Goal: Information Seeking & Learning: Learn about a topic

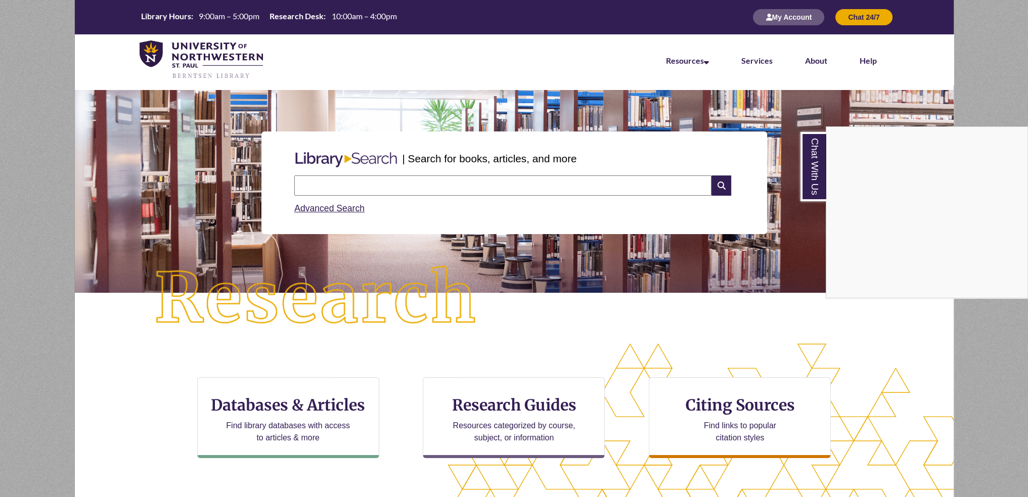
click at [311, 406] on div "Chat With Us" at bounding box center [514, 248] width 1028 height 497
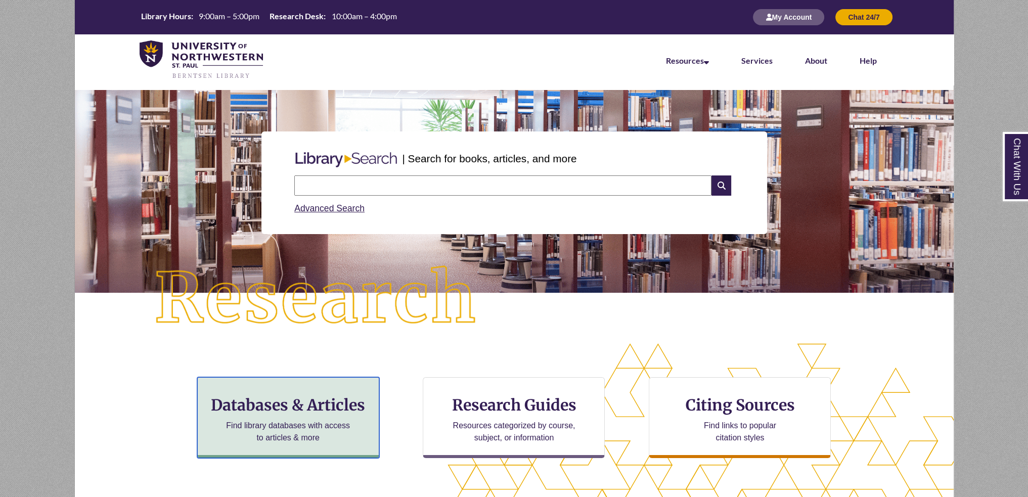
click at [311, 406] on h3 "Databases & Articles" at bounding box center [288, 404] width 165 height 19
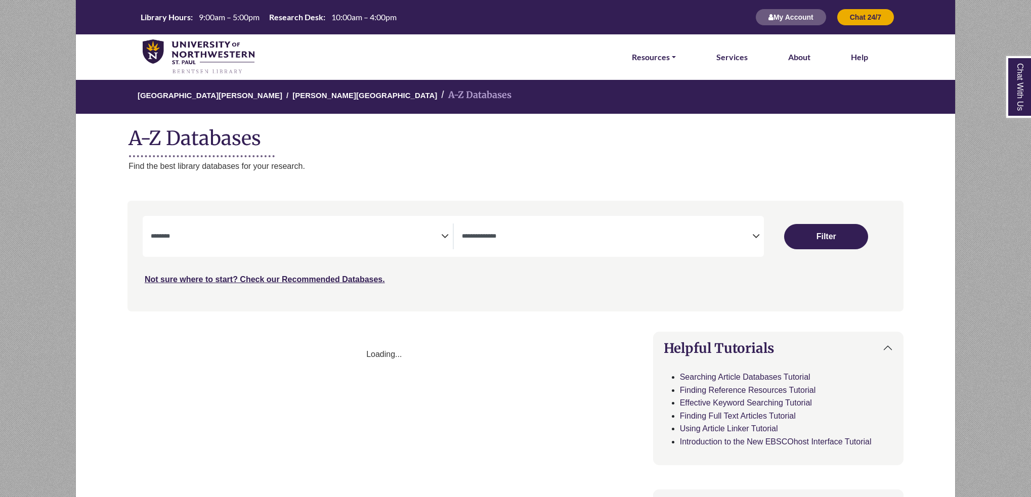
select select "Database Subject Filter"
select select "Database Types Filter"
select select "Database Subject Filter"
select select "Database Types Filter"
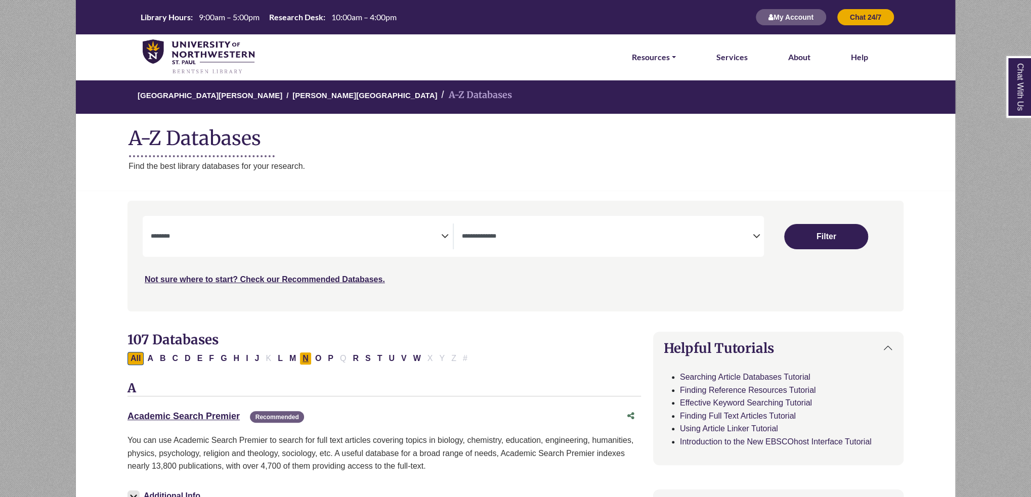
click at [303, 358] on button "N" at bounding box center [305, 358] width 12 height 13
select select "Database Subject Filter"
select select "Database Types Filter"
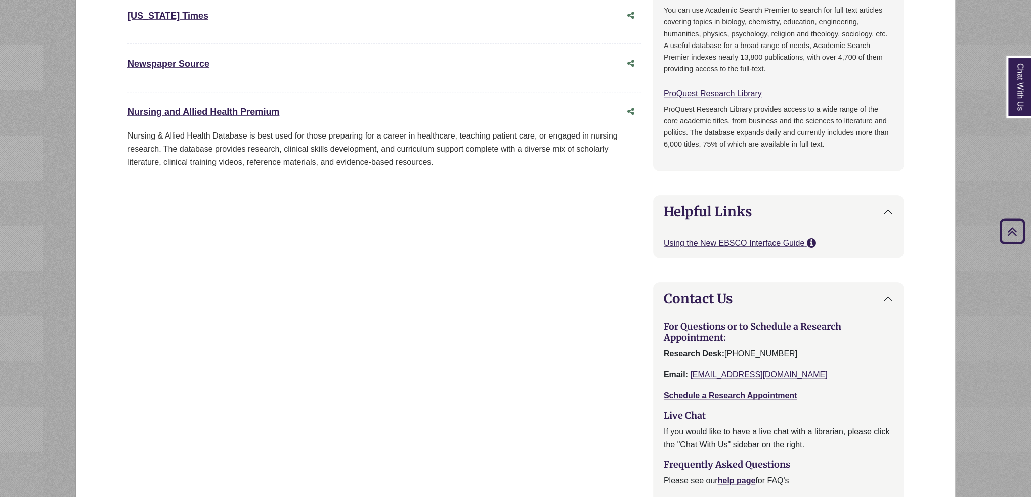
scroll to position [809, 0]
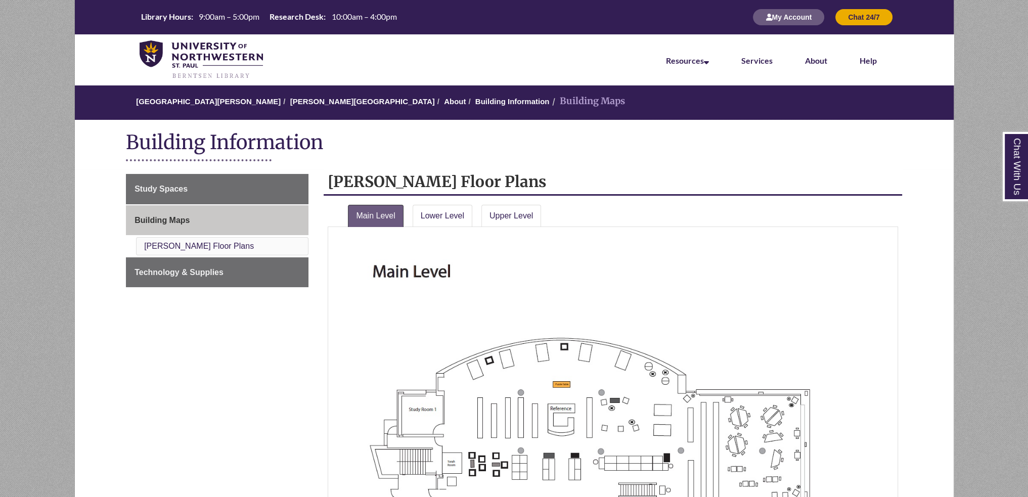
scroll to position [202, 0]
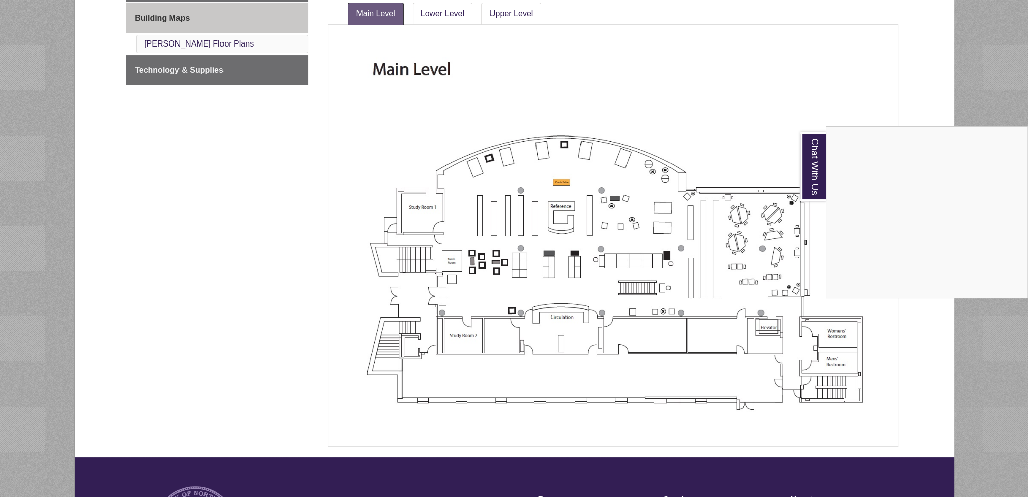
click at [447, 366] on div "Chat With Us" at bounding box center [514, 248] width 1028 height 497
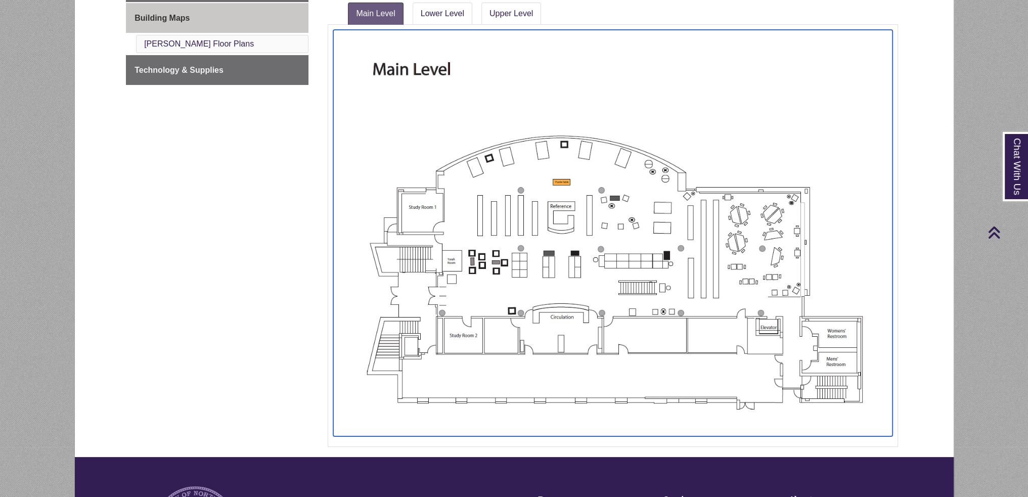
click at [450, 359] on img at bounding box center [612, 233] width 559 height 407
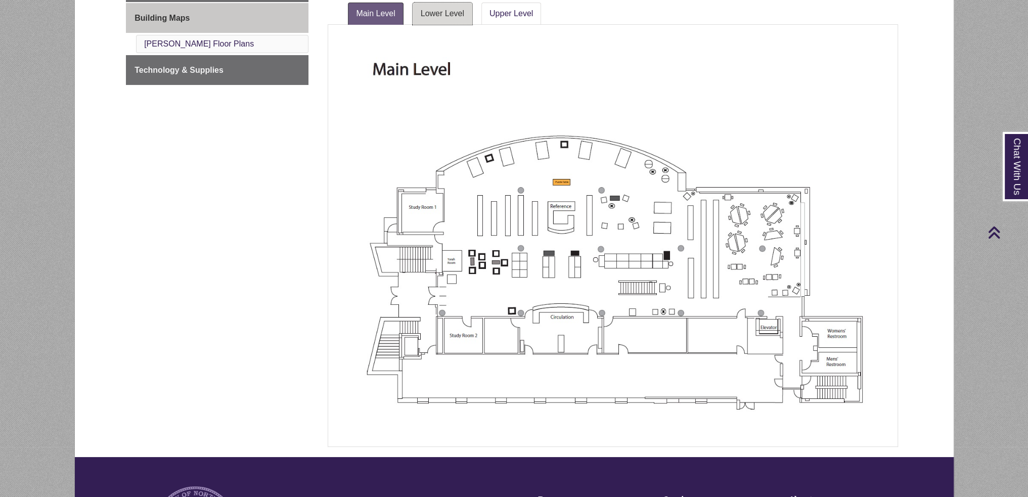
click at [451, 14] on link "Lower Level" at bounding box center [443, 14] width 60 height 22
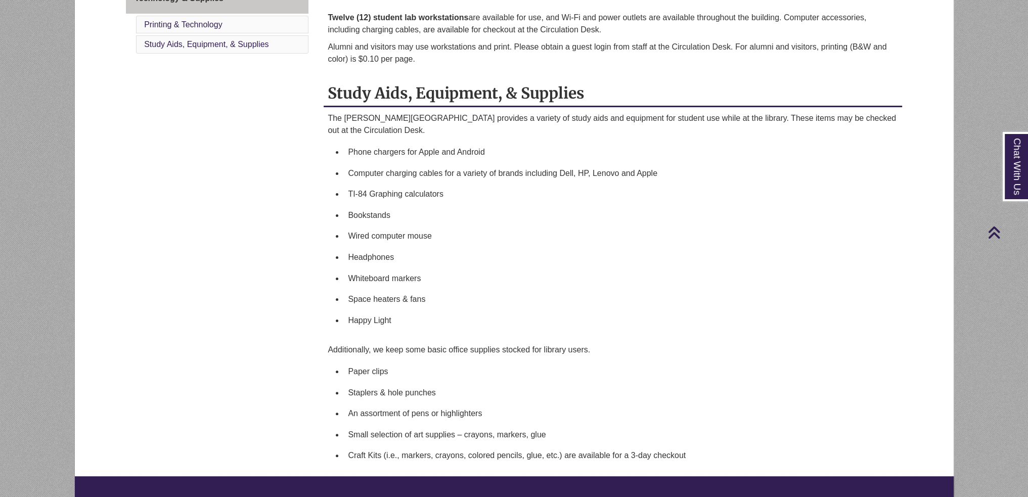
scroll to position [51, 0]
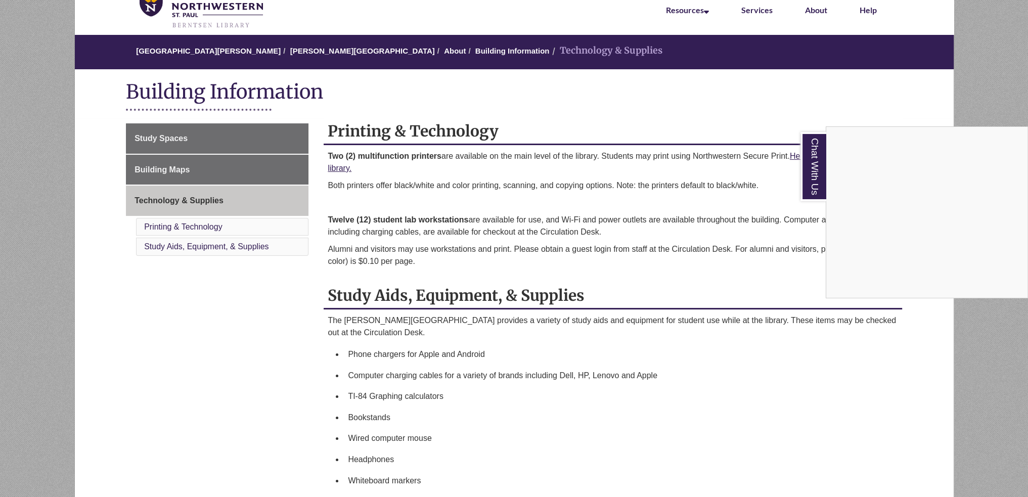
click at [561, 353] on div "Chat With Us" at bounding box center [514, 248] width 1028 height 497
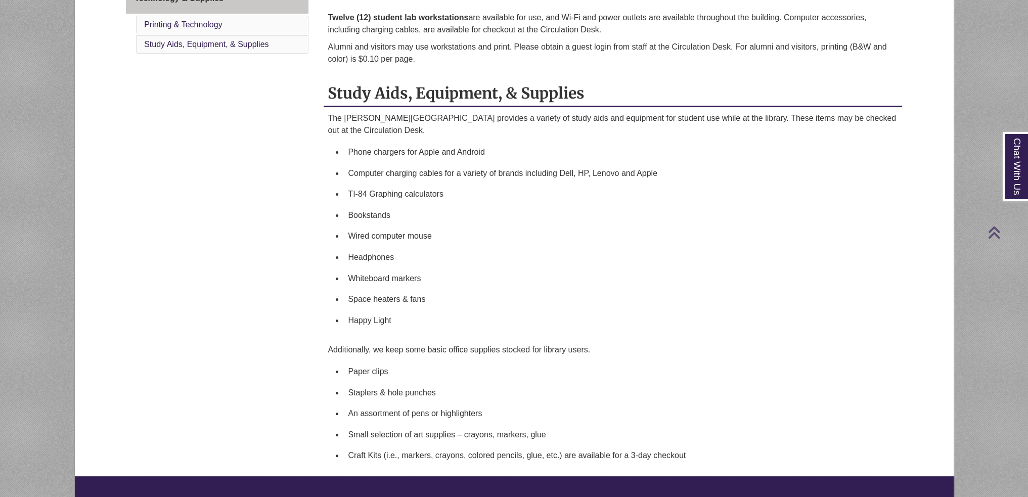
scroll to position [455, 0]
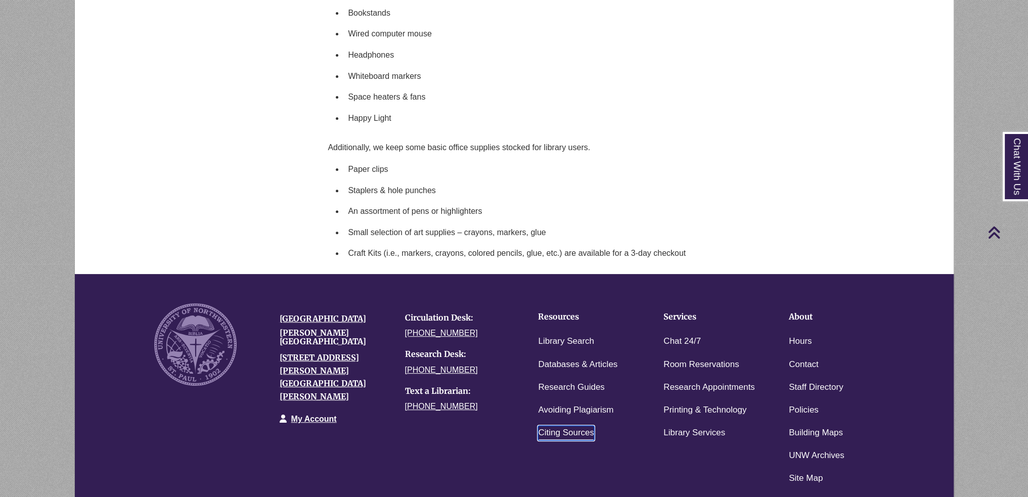
click at [563, 427] on link "Citing Sources" at bounding box center [566, 433] width 56 height 15
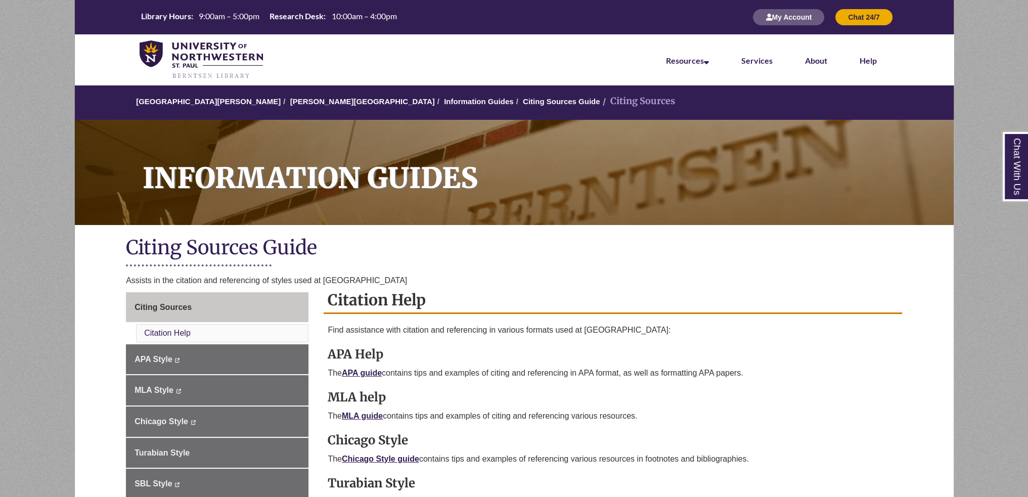
scroll to position [202, 0]
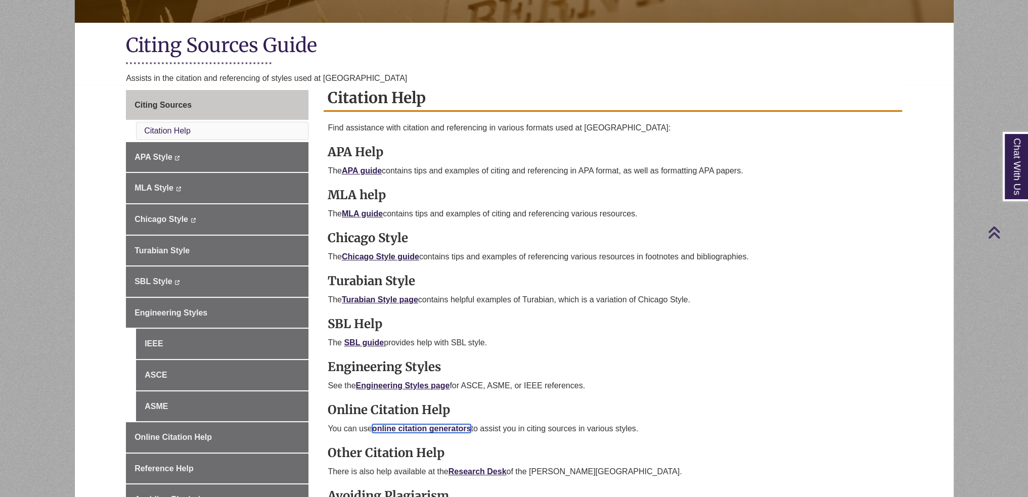
click at [425, 426] on link "online citation generators" at bounding box center [421, 428] width 99 height 9
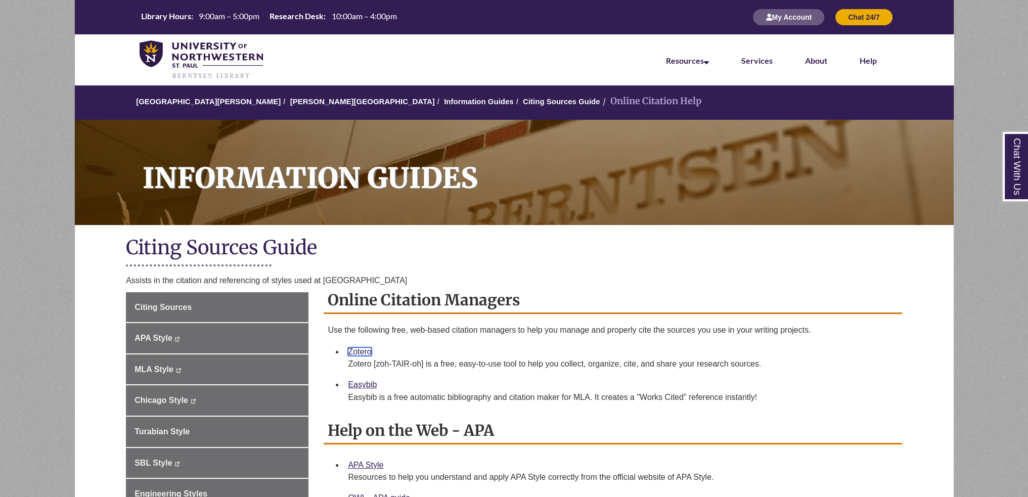
click at [359, 351] on link "Zotero" at bounding box center [359, 351] width 23 height 9
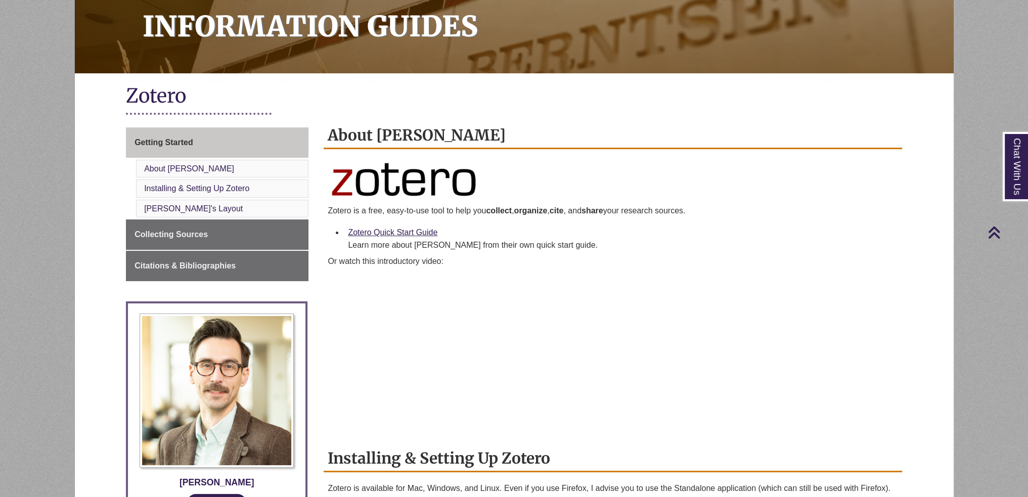
scroll to position [405, 0]
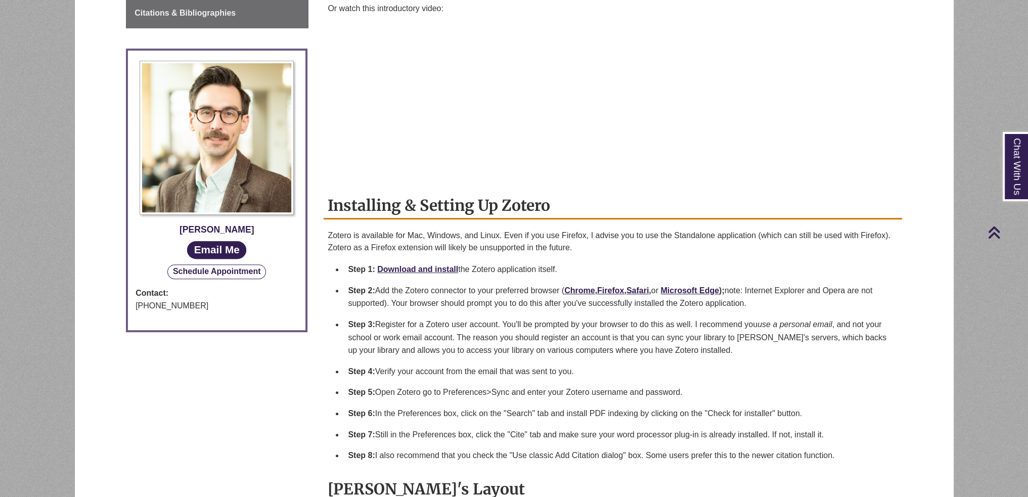
click at [240, 265] on button "Schedule Appointment" at bounding box center [216, 271] width 99 height 14
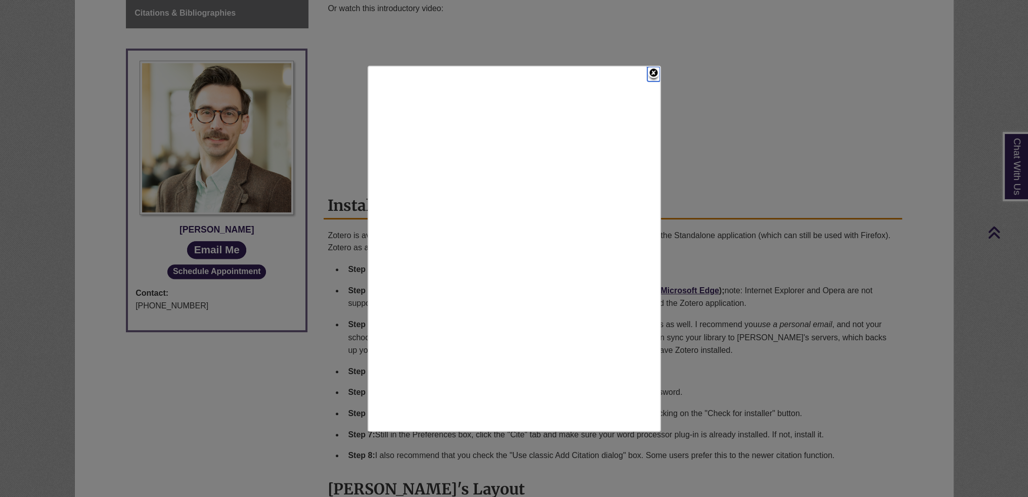
click at [653, 72] on link "Close" at bounding box center [653, 74] width 13 height 15
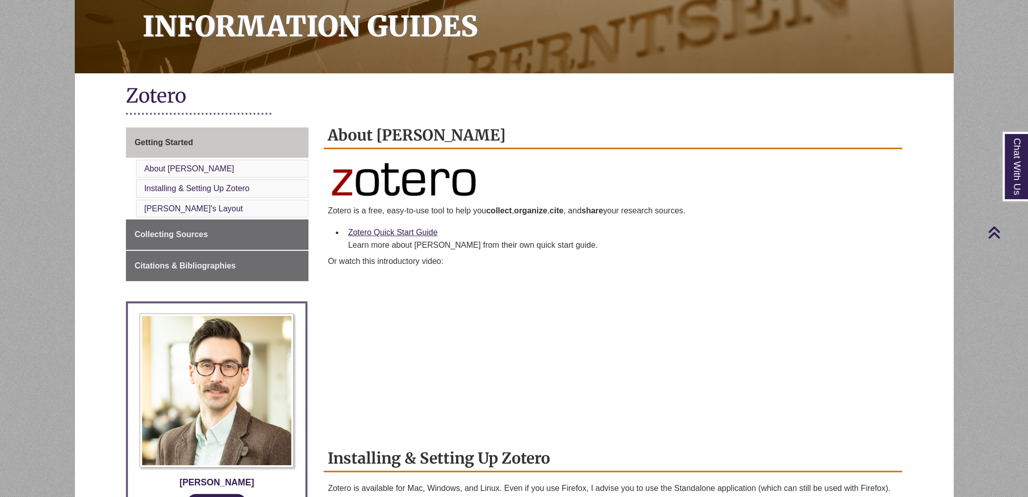
scroll to position [0, 0]
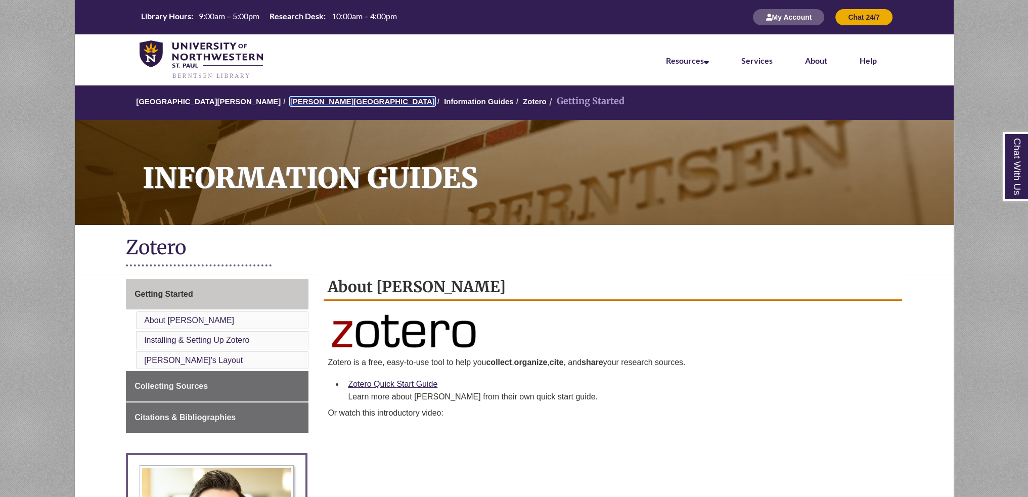
click at [295, 102] on link "[PERSON_NAME][GEOGRAPHIC_DATA]" at bounding box center [362, 101] width 145 height 9
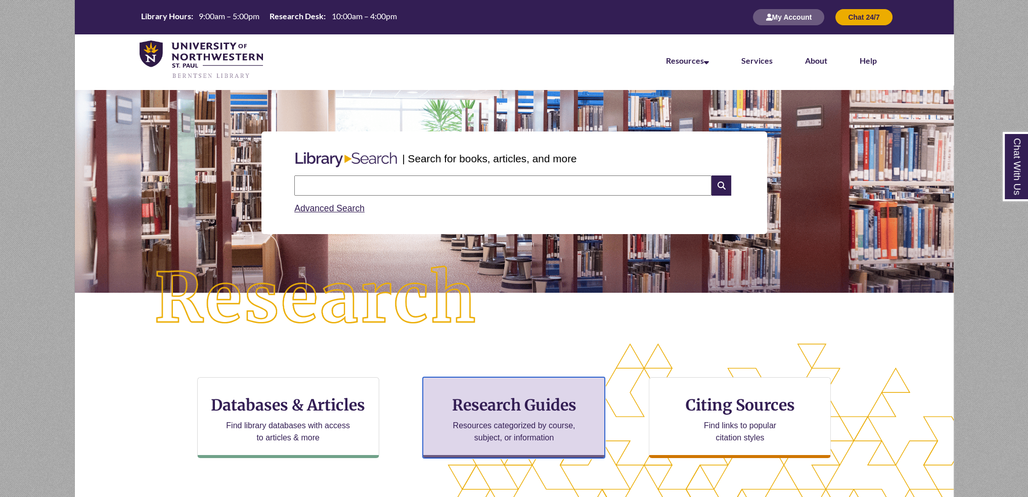
click at [535, 408] on h3 "Research Guides" at bounding box center [513, 404] width 165 height 19
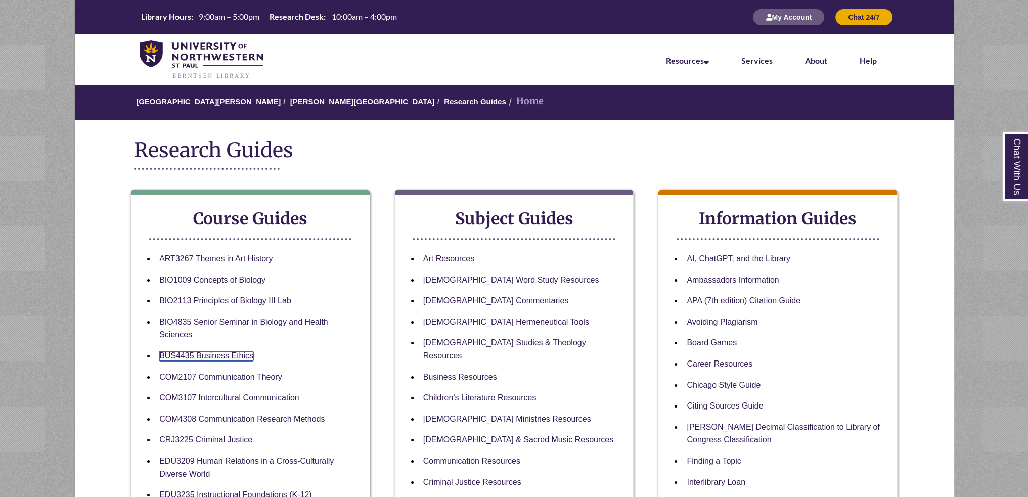
click at [221, 357] on link "BUS4435 Business Ethics" at bounding box center [206, 356] width 94 height 10
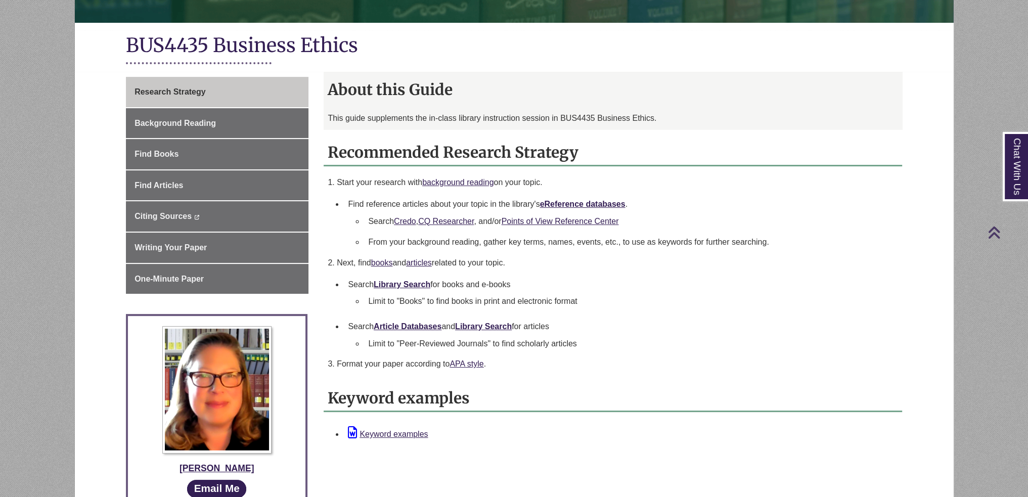
scroll to position [455, 0]
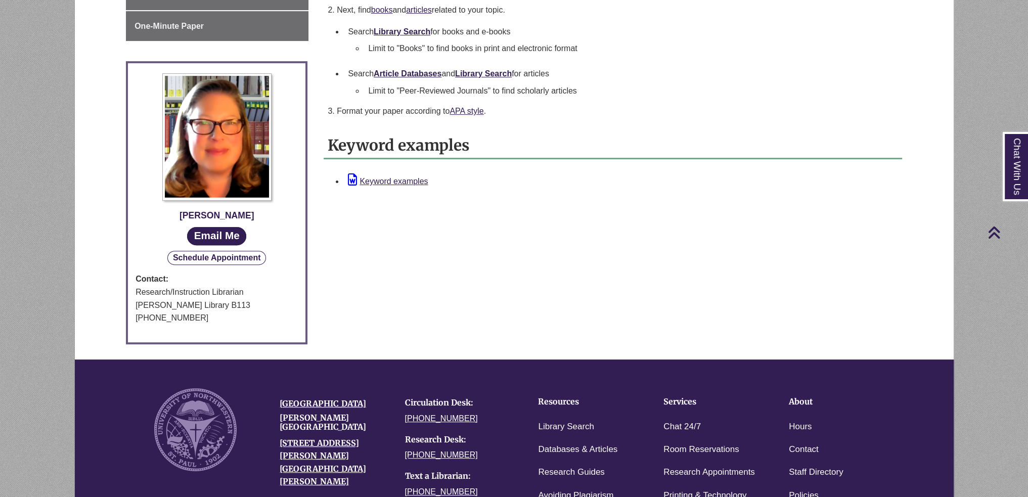
click at [217, 260] on button "Schedule Appointment" at bounding box center [216, 258] width 99 height 14
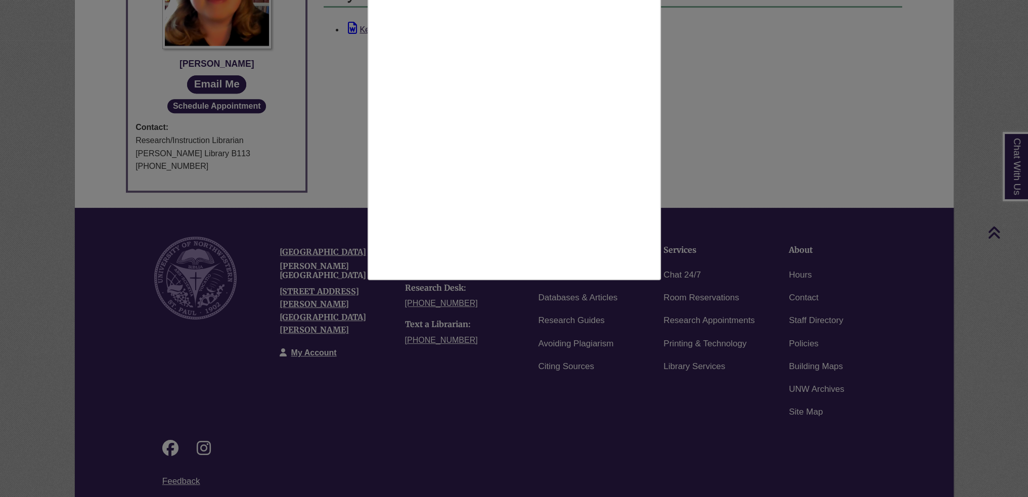
scroll to position [405, 0]
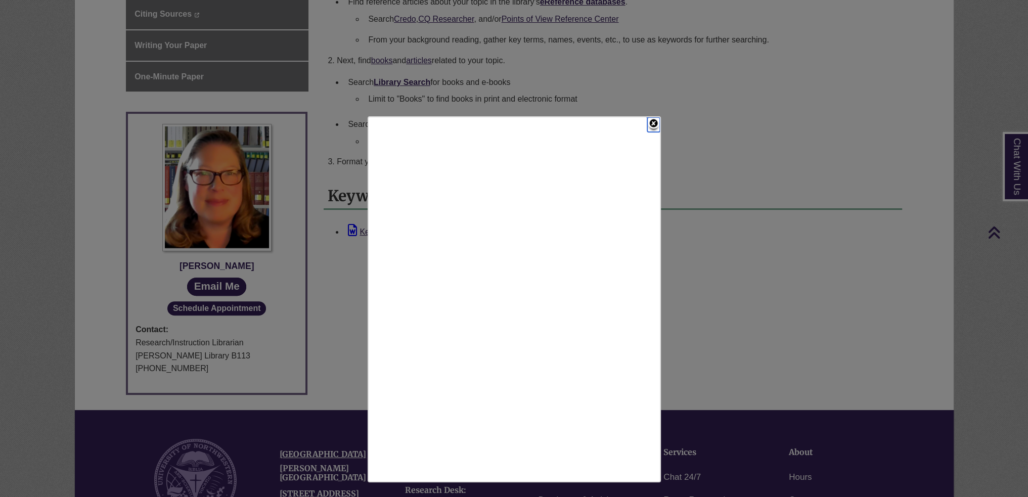
click at [656, 124] on link "Close" at bounding box center [653, 124] width 13 height 15
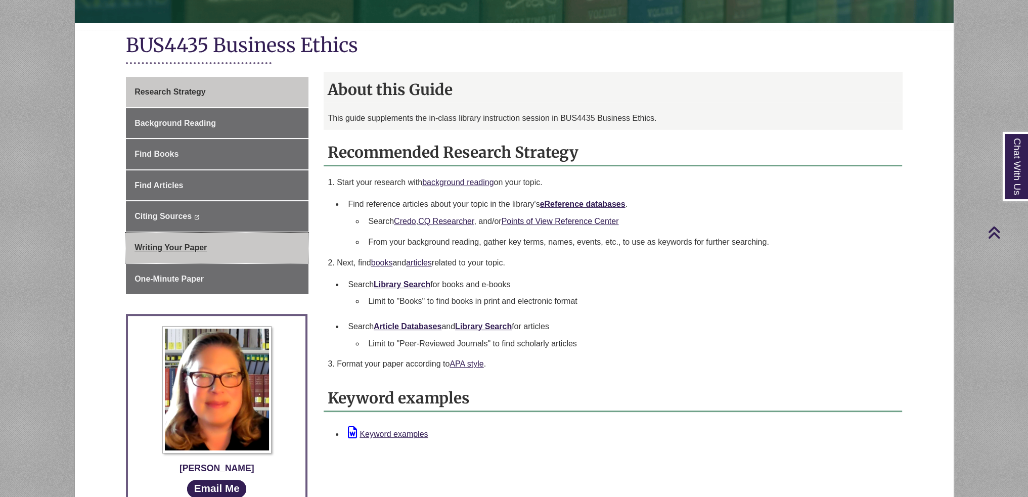
scroll to position [0, 0]
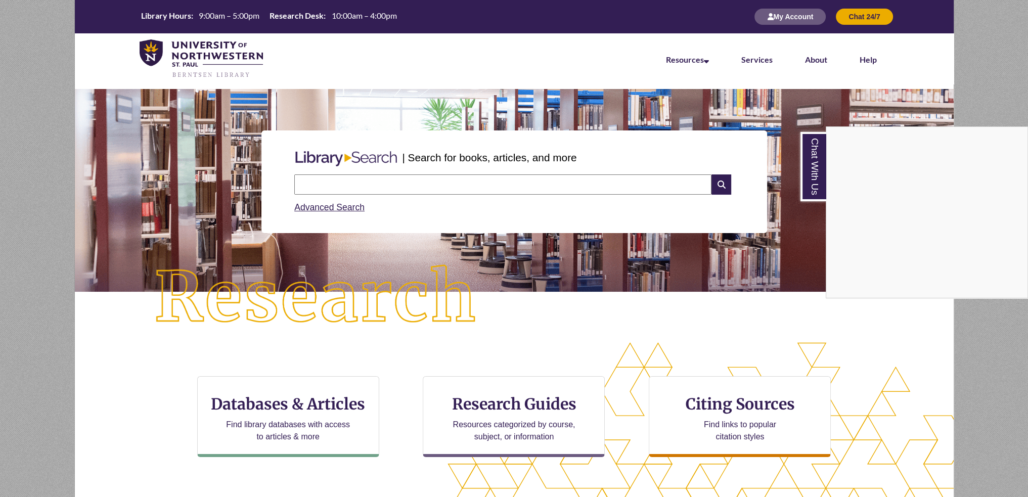
drag, startPoint x: 0, startPoint y: 0, endPoint x: 427, endPoint y: 352, distance: 553.9
click at [426, 353] on div "Chat With Us" at bounding box center [514, 248] width 1028 height 497
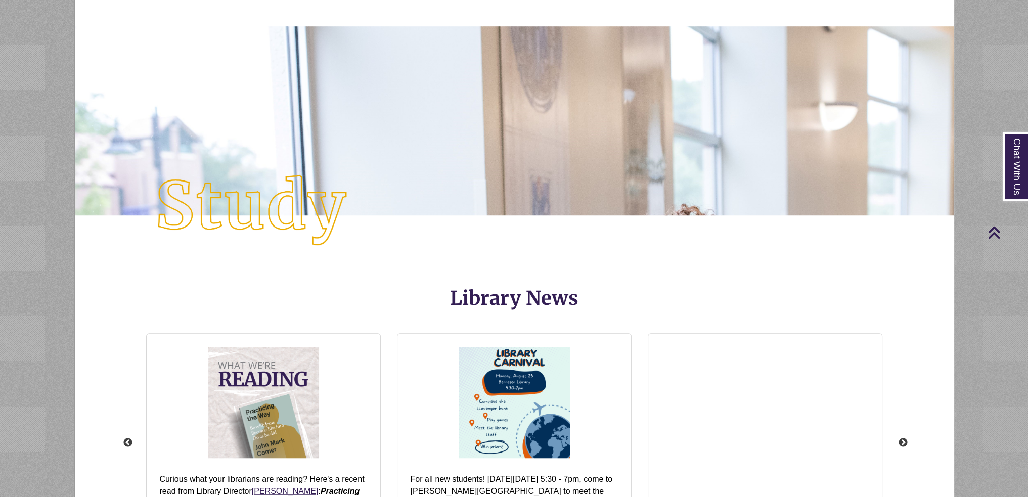
scroll to position [1113, 0]
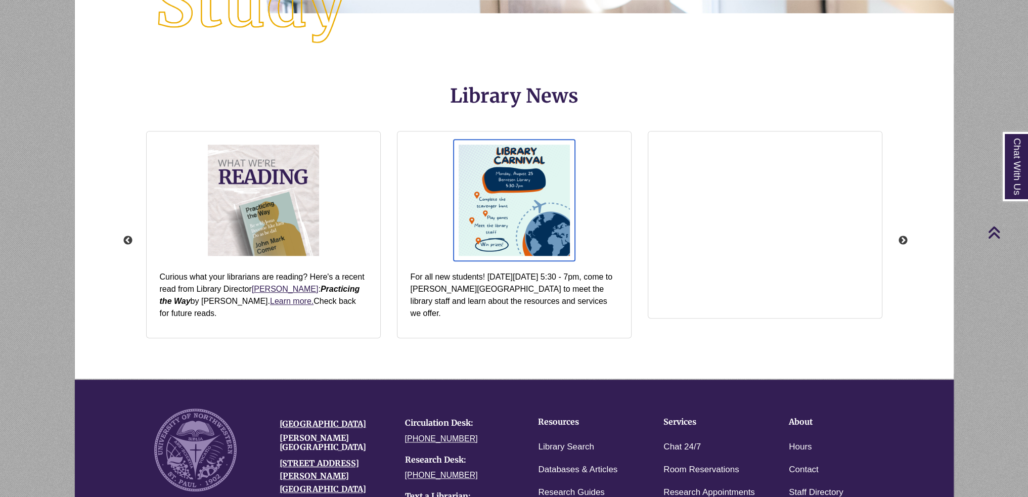
click at [534, 162] on img "slideshow" at bounding box center [514, 200] width 121 height 121
drag, startPoint x: 736, startPoint y: 145, endPoint x: 648, endPoint y: 391, distance: 261.7
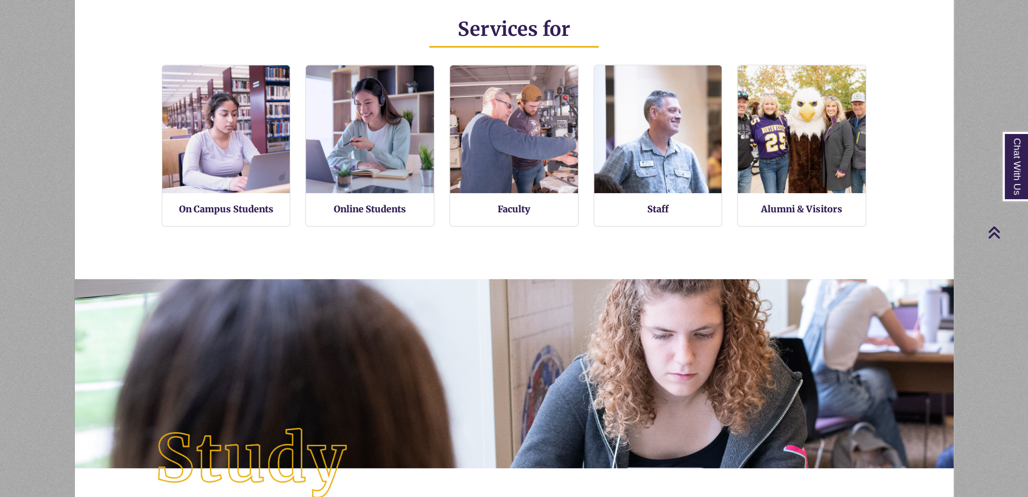
scroll to position [239, 879]
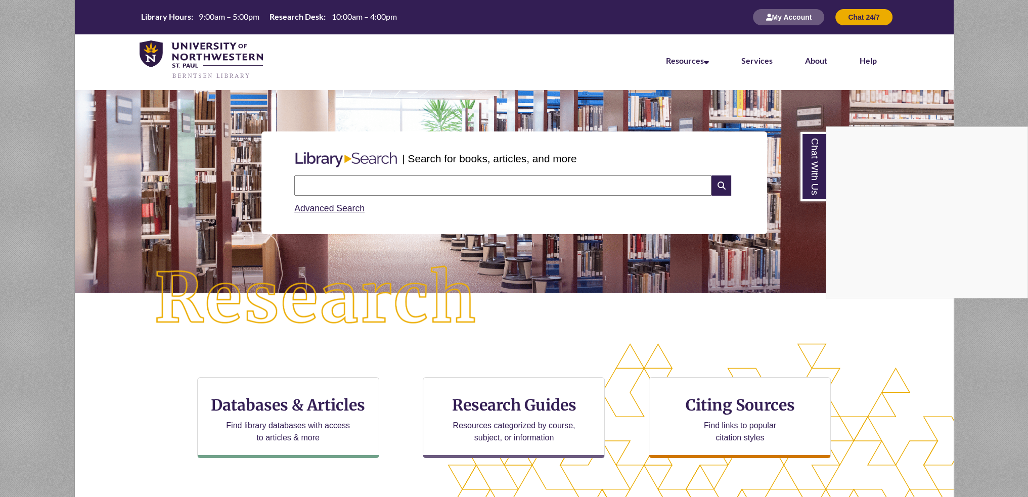
click at [546, 297] on div "Chat With Us" at bounding box center [514, 248] width 1028 height 497
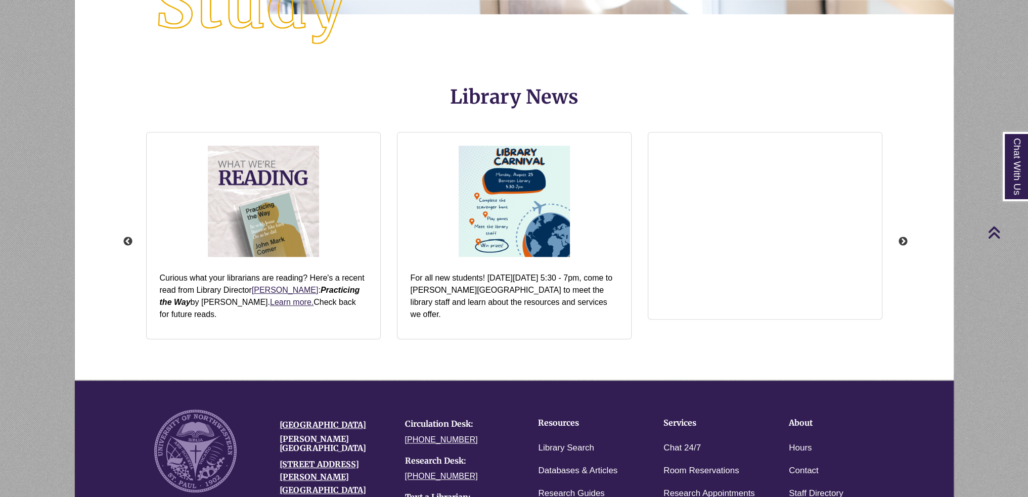
scroll to position [1307, 0]
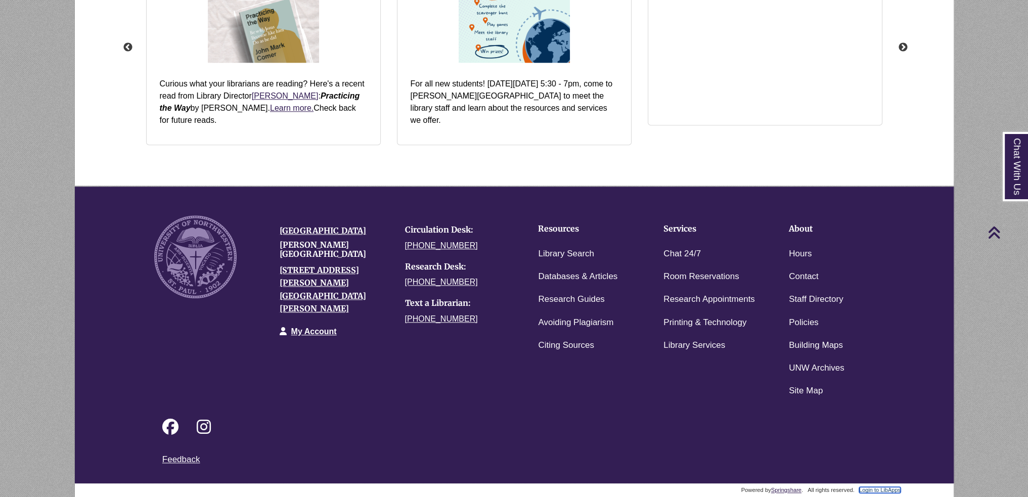
click at [885, 492] on link "Login to LibApps" at bounding box center [879, 490] width 41 height 6
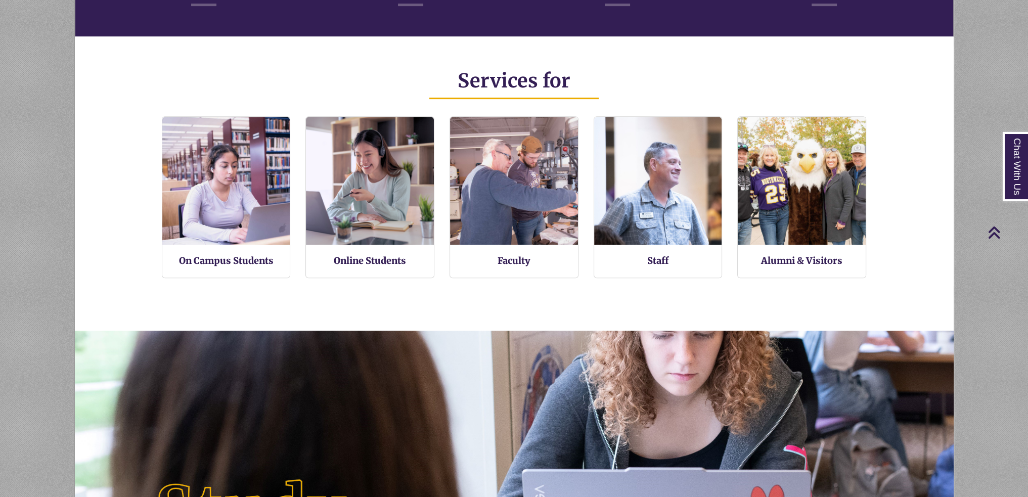
scroll to position [239, 879]
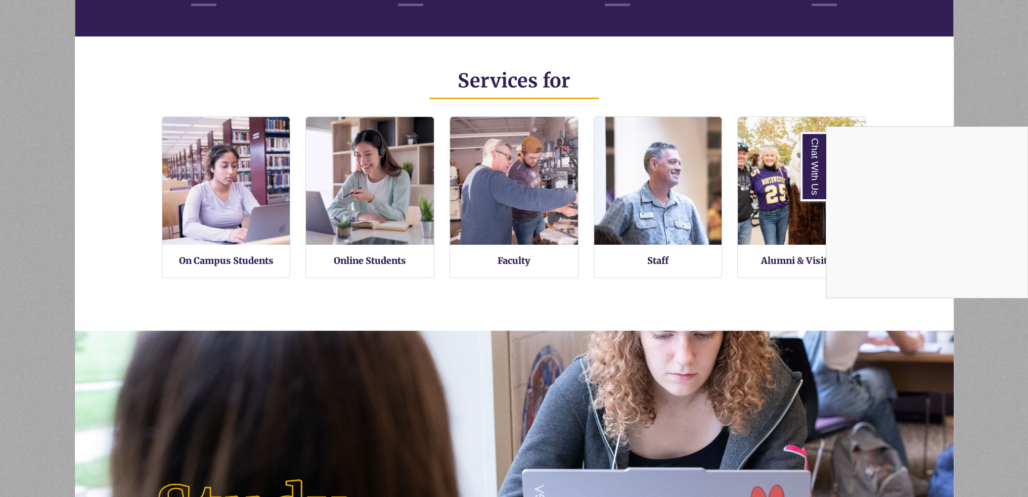
click at [111, 150] on div "Chat With Us" at bounding box center [514, 248] width 1028 height 497
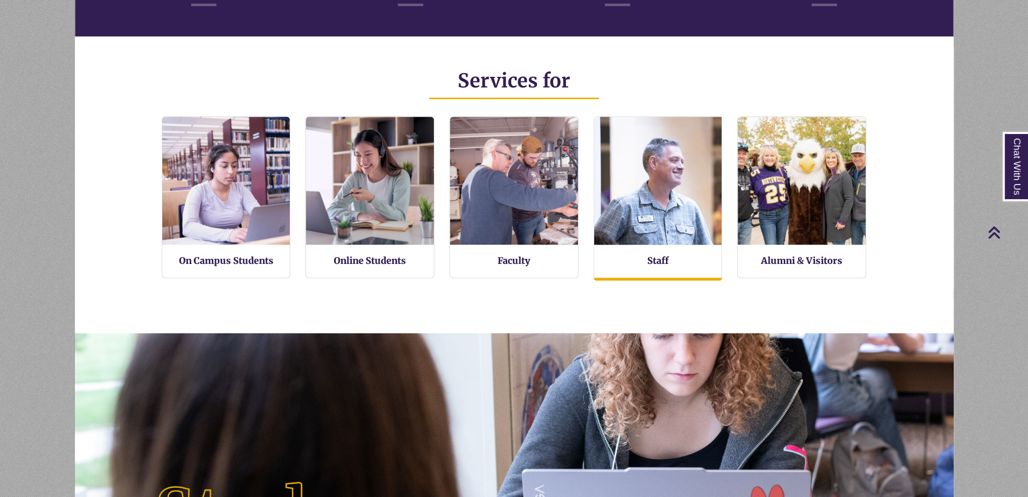
scroll to position [242, 879]
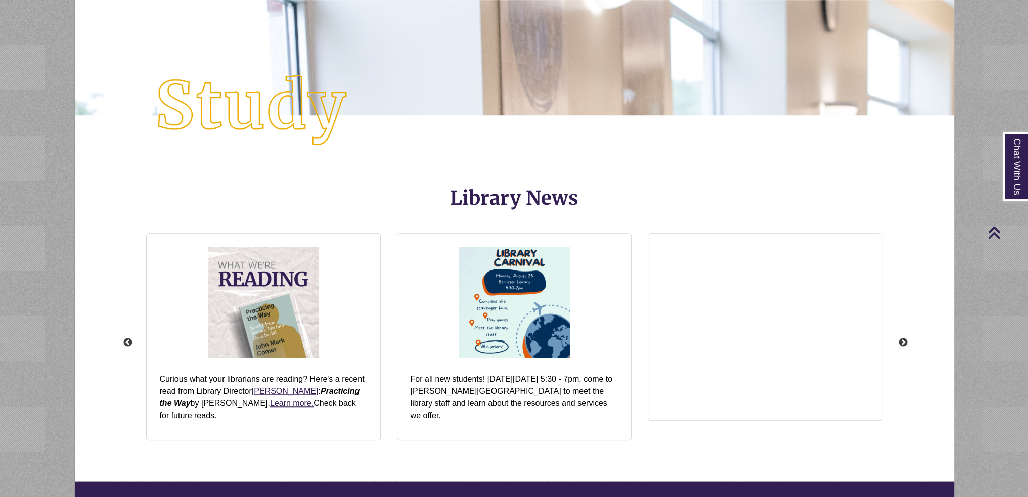
scroll to position [1307, 0]
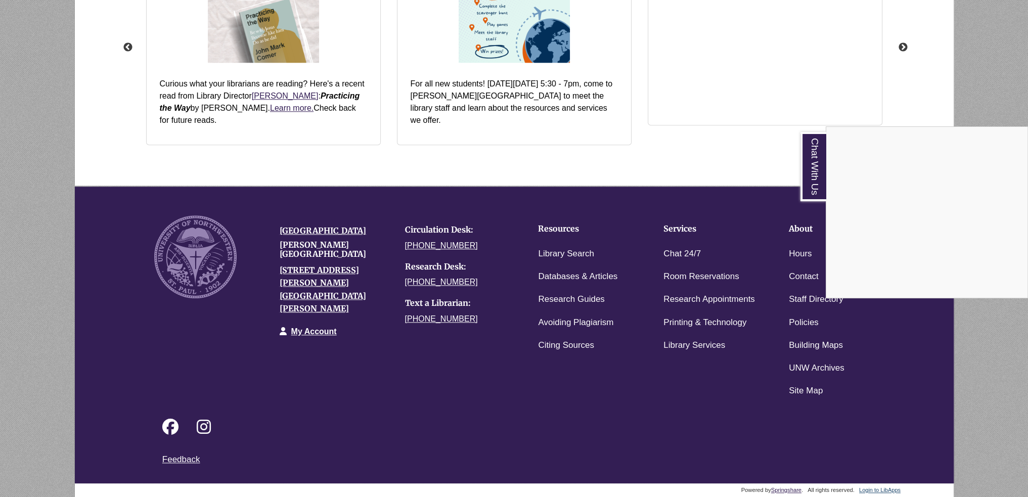
click at [343, 402] on div "Chat With Us" at bounding box center [514, 248] width 1028 height 497
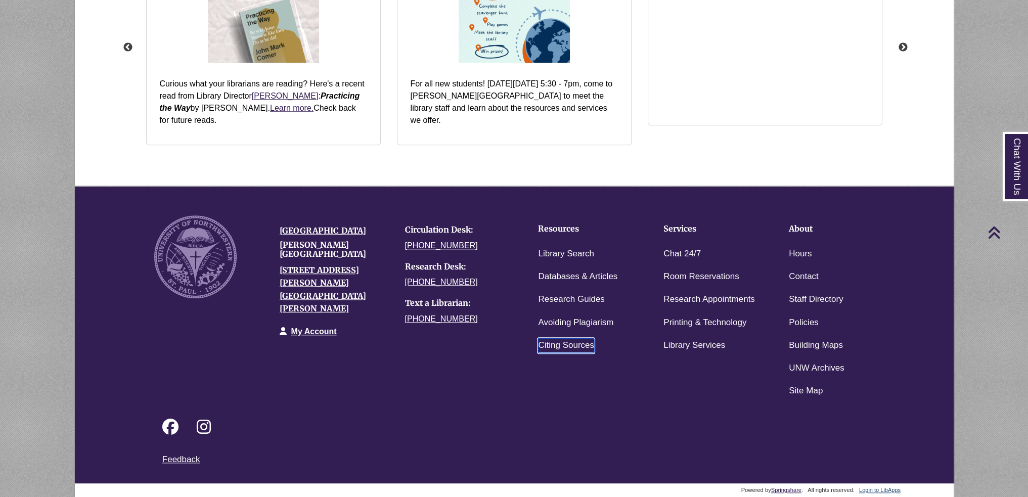
click at [562, 345] on link "Citing Sources" at bounding box center [566, 345] width 56 height 15
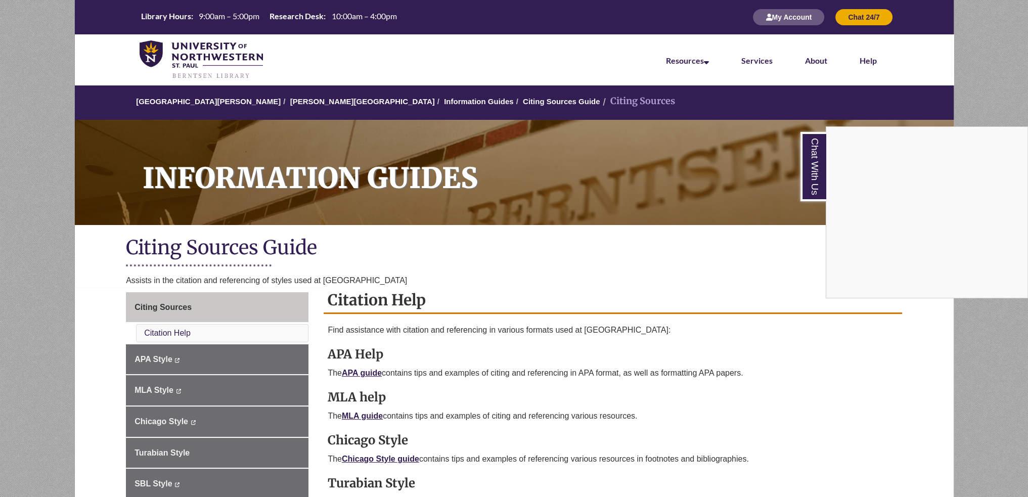
click at [291, 49] on nav "Resources Find Resources Library Search Databases & Articles Interlibrary Loan …" at bounding box center [514, 59] width 879 height 51
click at [291, 12] on div "Chat With Us" at bounding box center [514, 248] width 1028 height 497
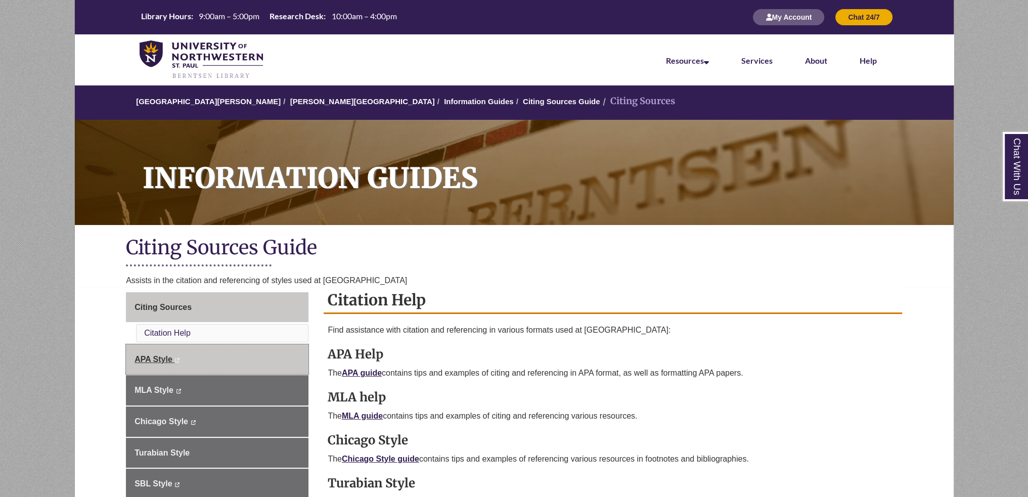
click at [160, 362] on span "APA Style" at bounding box center [154, 359] width 38 height 9
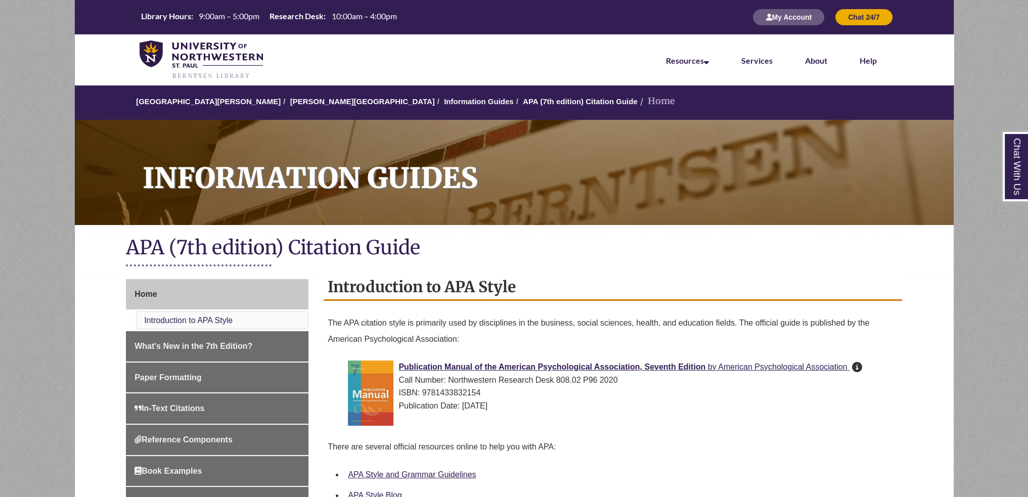
scroll to position [303, 0]
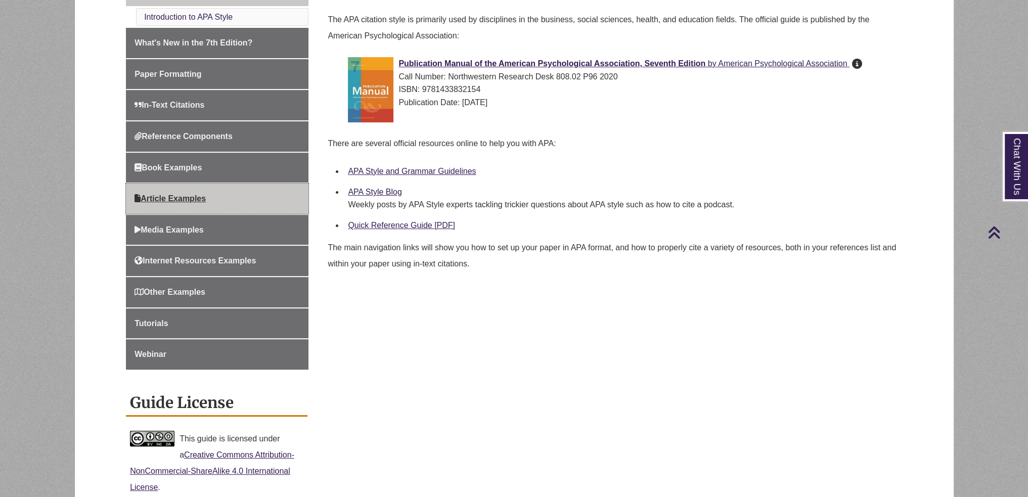
click at [180, 200] on span "Article Examples" at bounding box center [170, 198] width 71 height 9
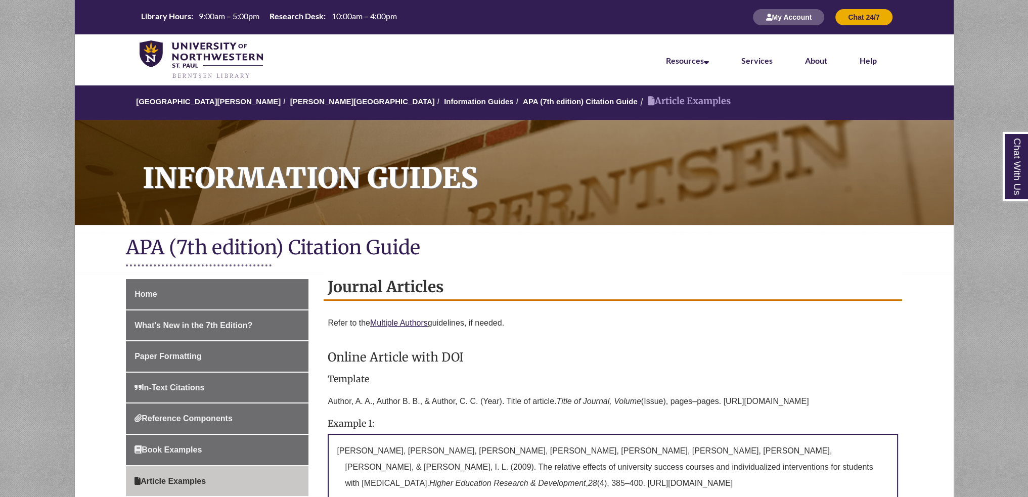
scroll to position [253, 0]
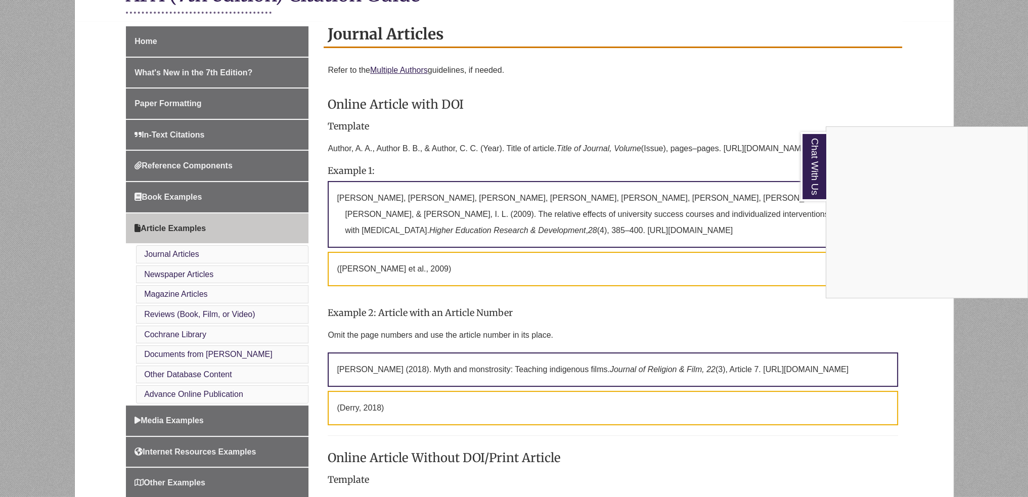
click at [552, 91] on div "Chat With Us" at bounding box center [514, 248] width 1028 height 497
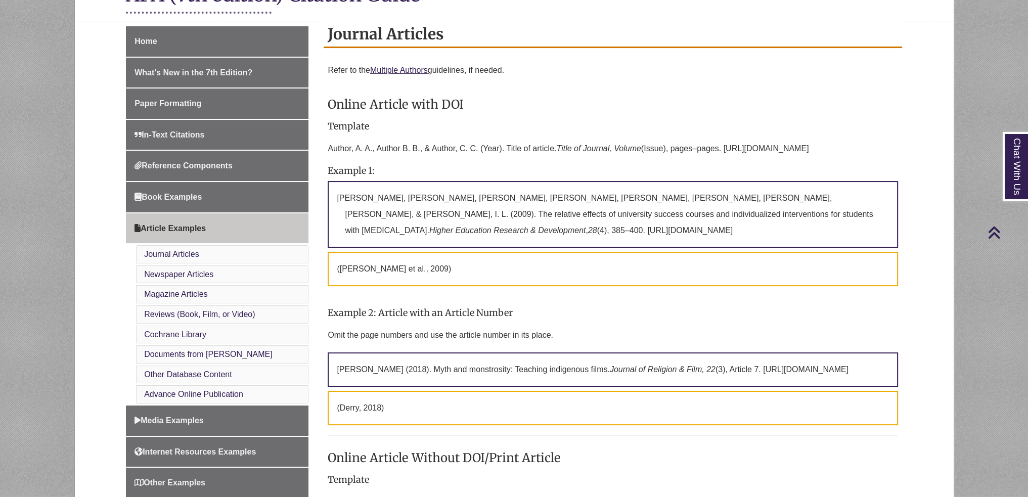
scroll to position [51, 0]
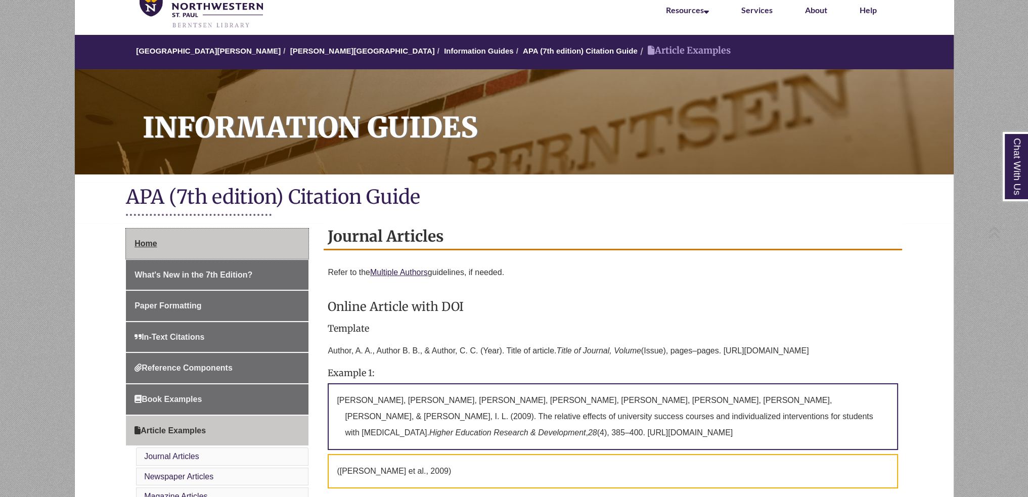
click at [162, 249] on link "Home" at bounding box center [217, 244] width 183 height 30
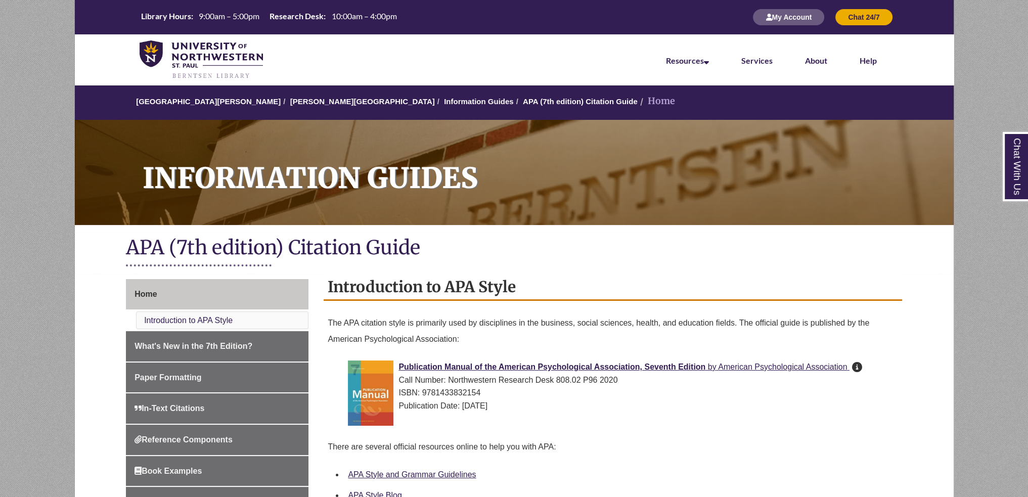
scroll to position [152, 0]
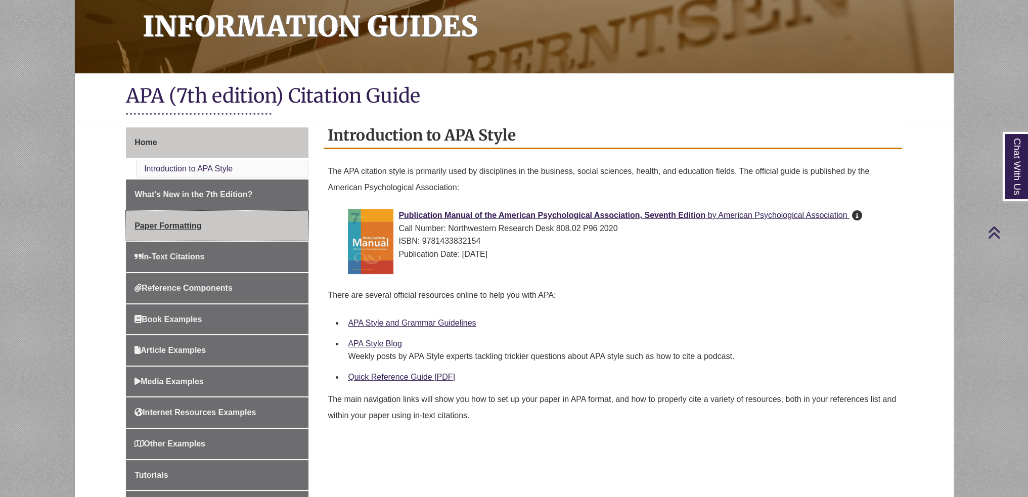
click at [188, 223] on span "Paper Formatting" at bounding box center [168, 225] width 67 height 9
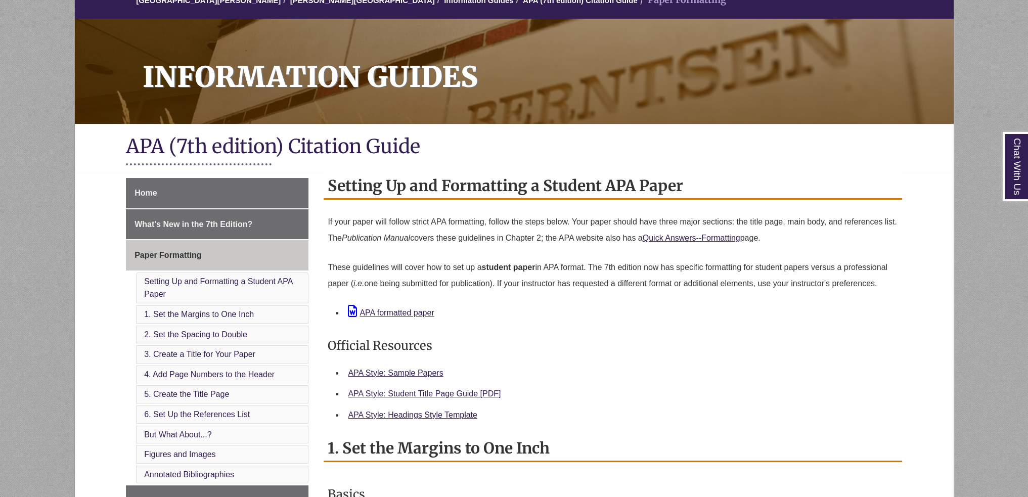
scroll to position [253, 0]
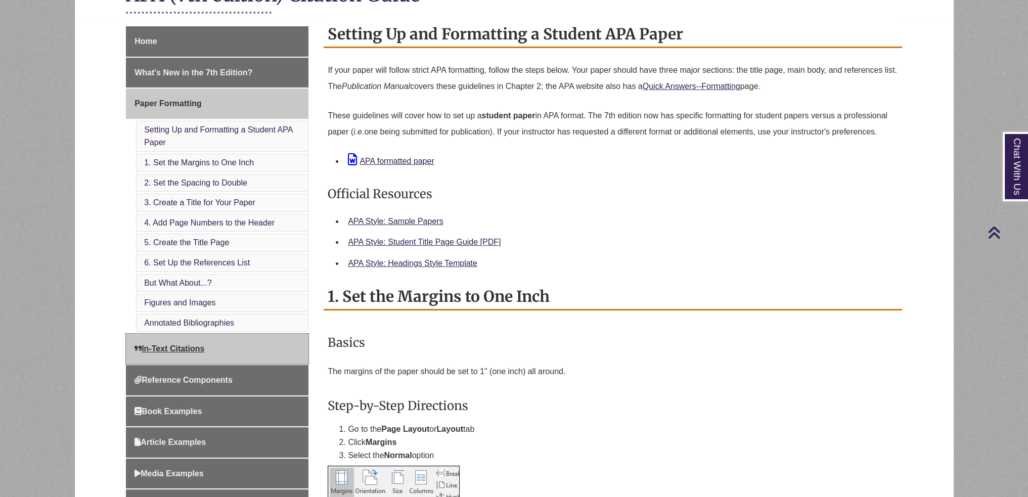
click at [217, 360] on link "In-Text Citations" at bounding box center [217, 349] width 183 height 30
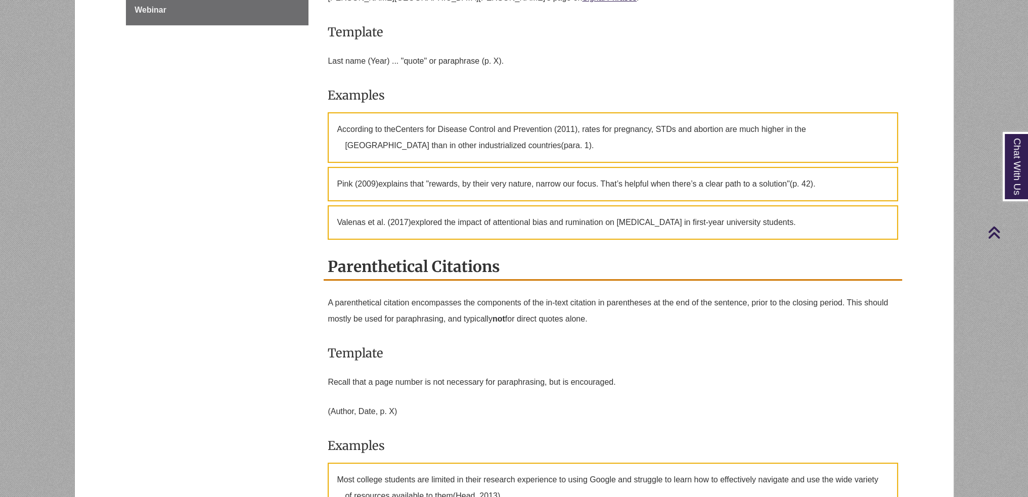
scroll to position [455, 0]
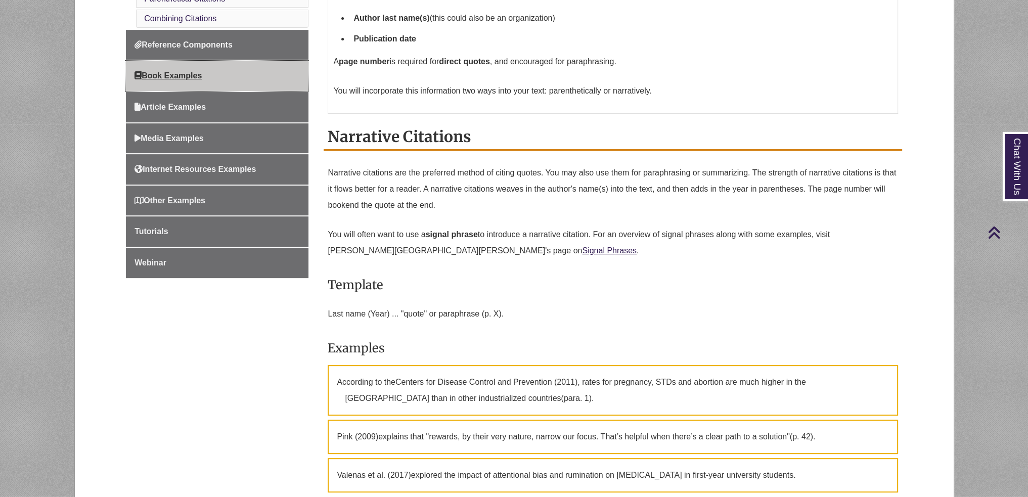
click at [227, 68] on link "Book Examples" at bounding box center [217, 76] width 183 height 30
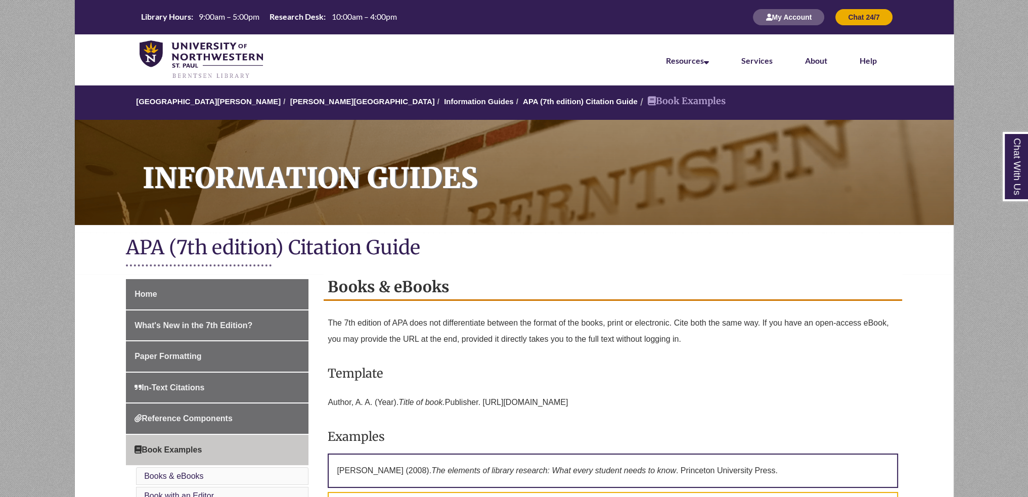
scroll to position [202, 0]
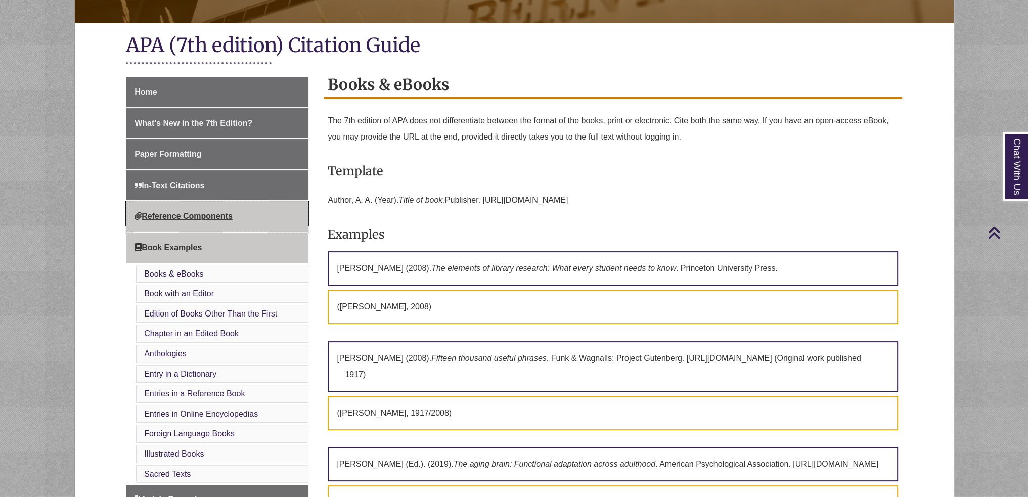
click at [191, 207] on link "Reference Components" at bounding box center [217, 216] width 183 height 30
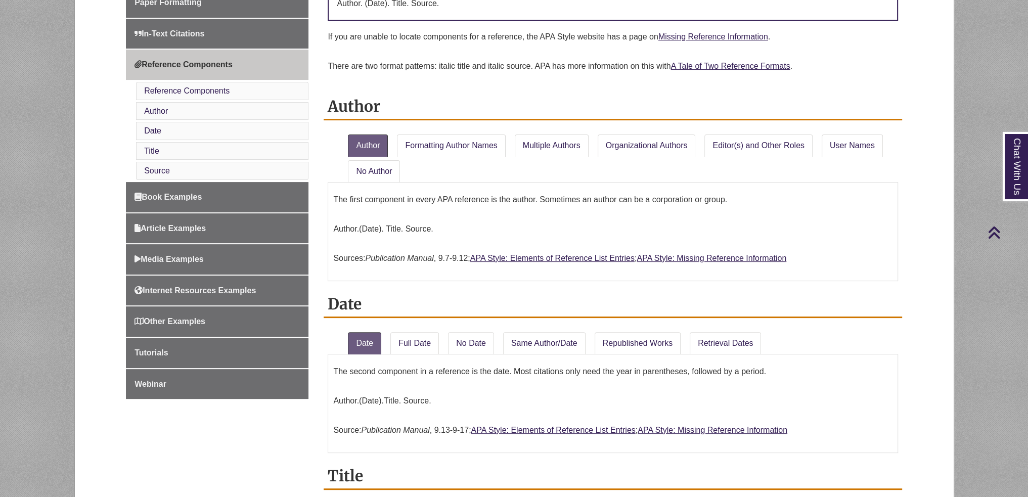
scroll to position [405, 0]
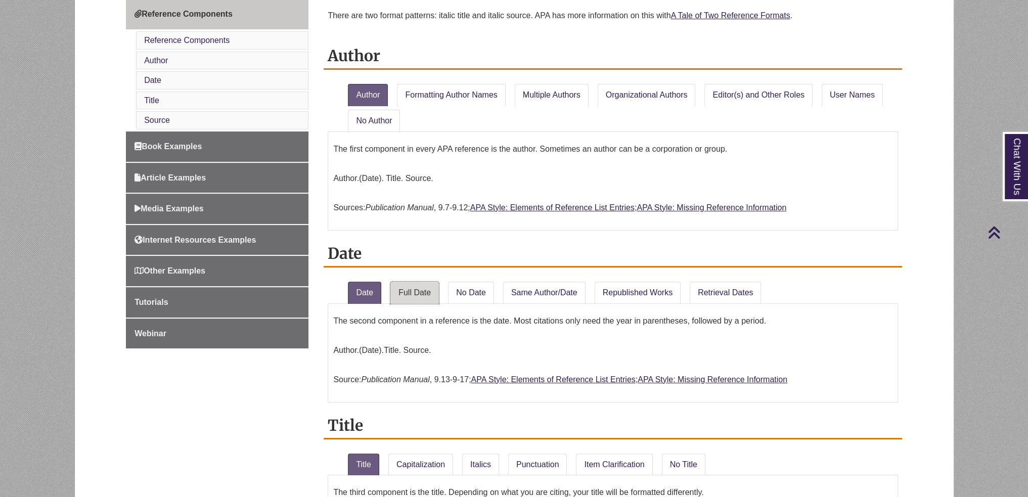
click at [417, 292] on link "Full Date" at bounding box center [414, 293] width 49 height 22
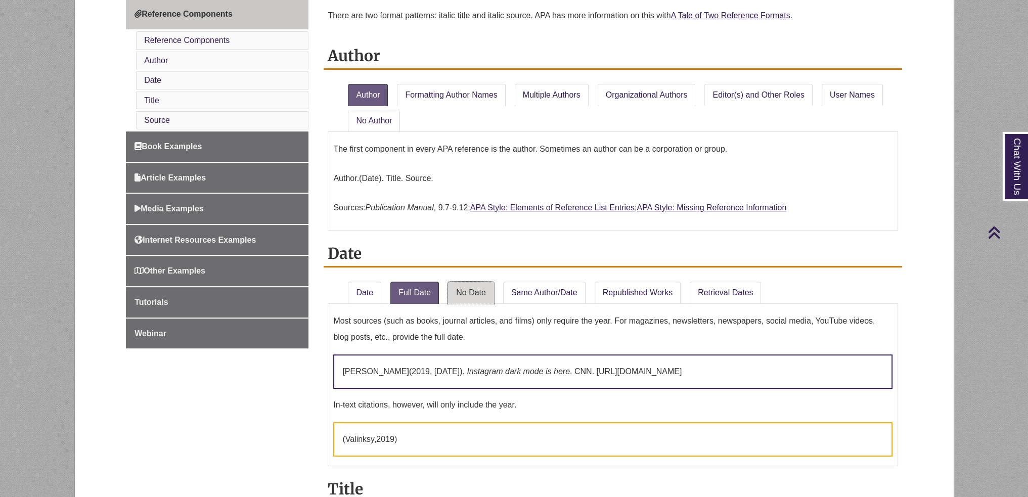
click at [475, 289] on link "No Date" at bounding box center [471, 293] width 46 height 22
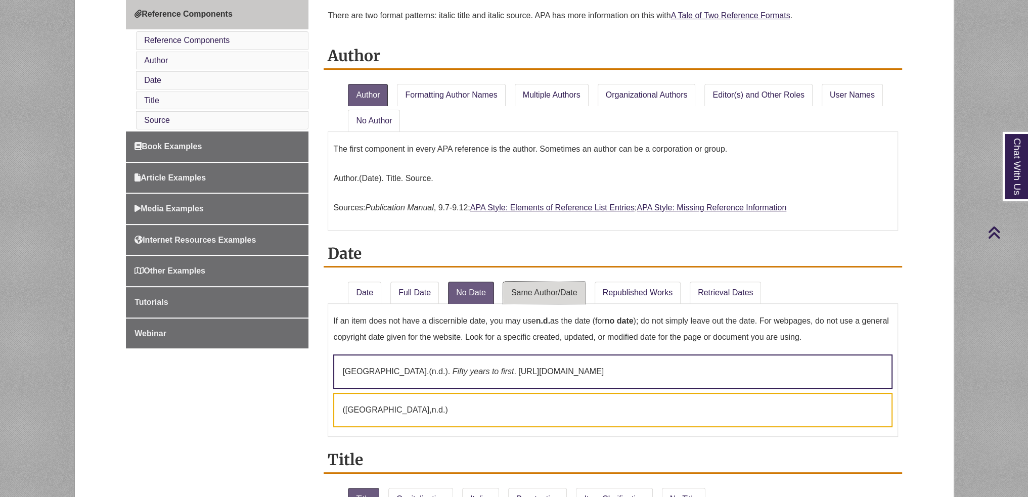
click at [578, 289] on link "Same Author/Date" at bounding box center [544, 293] width 82 height 22
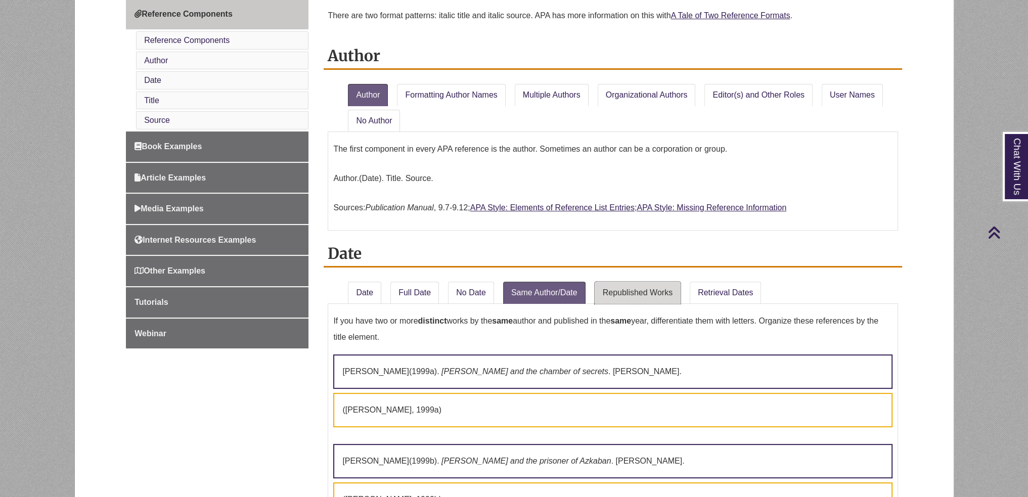
click at [674, 289] on link "Republished Works" at bounding box center [638, 293] width 86 height 22
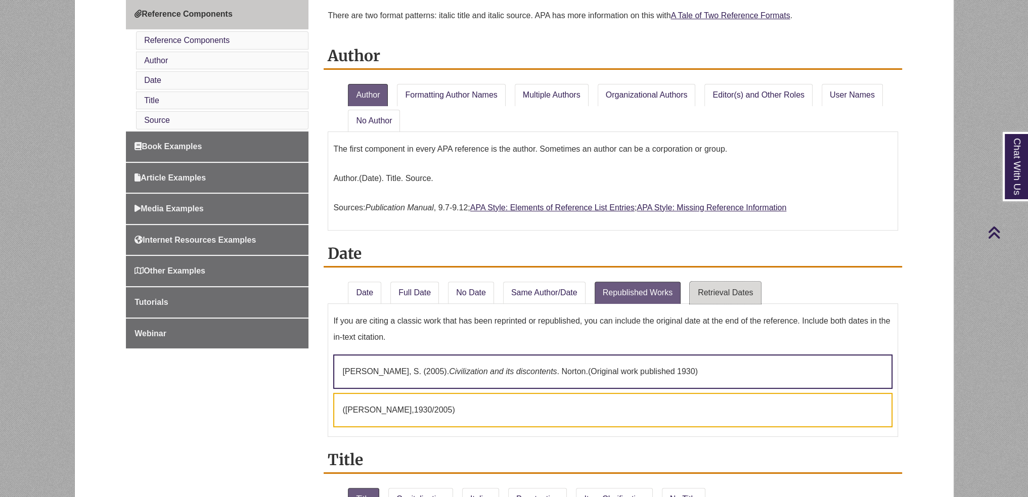
click at [730, 285] on link "Retrieval Dates" at bounding box center [725, 293] width 71 height 22
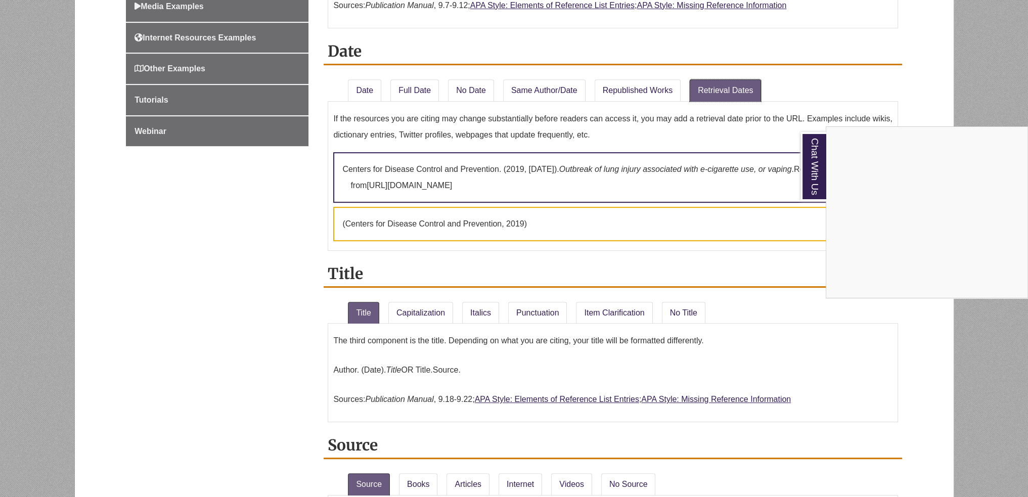
scroll to position [809, 0]
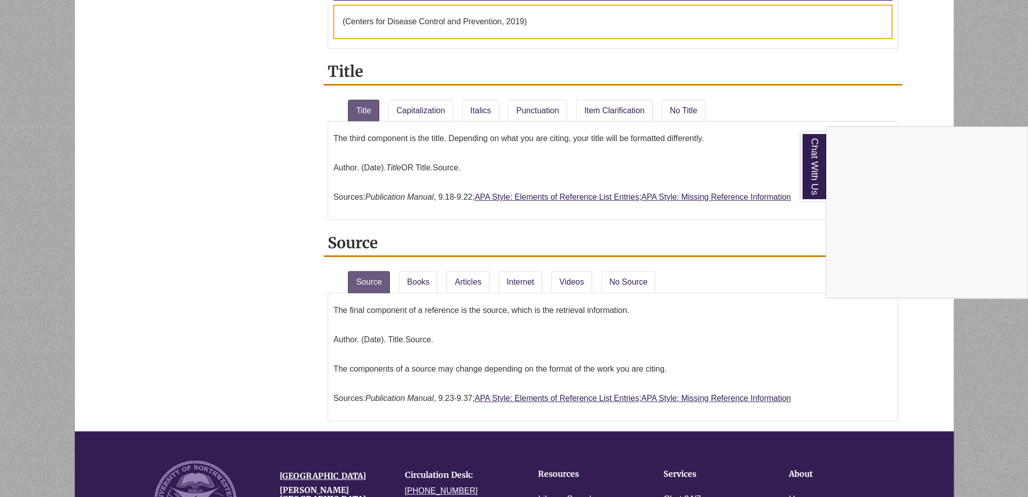
click at [421, 281] on div "Chat With Us" at bounding box center [514, 248] width 1028 height 497
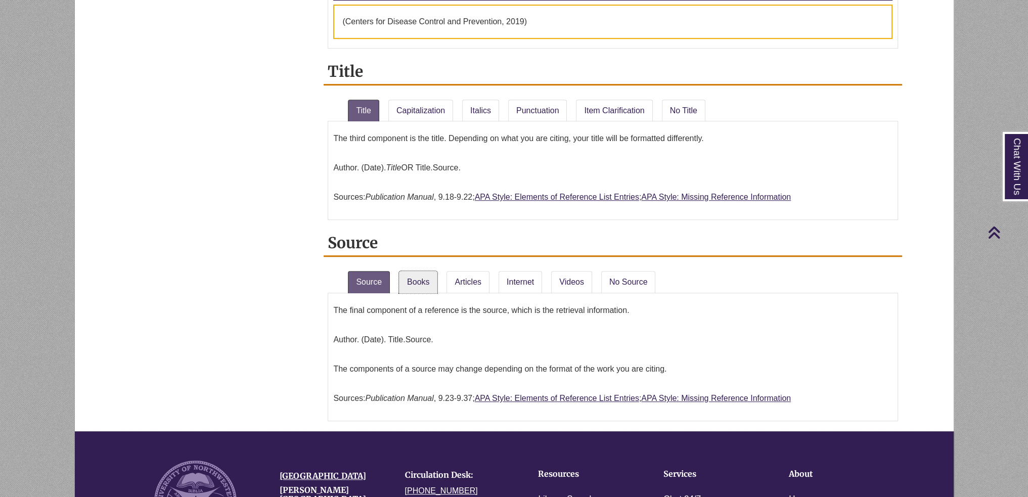
click at [421, 281] on link "Books" at bounding box center [418, 282] width 38 height 22
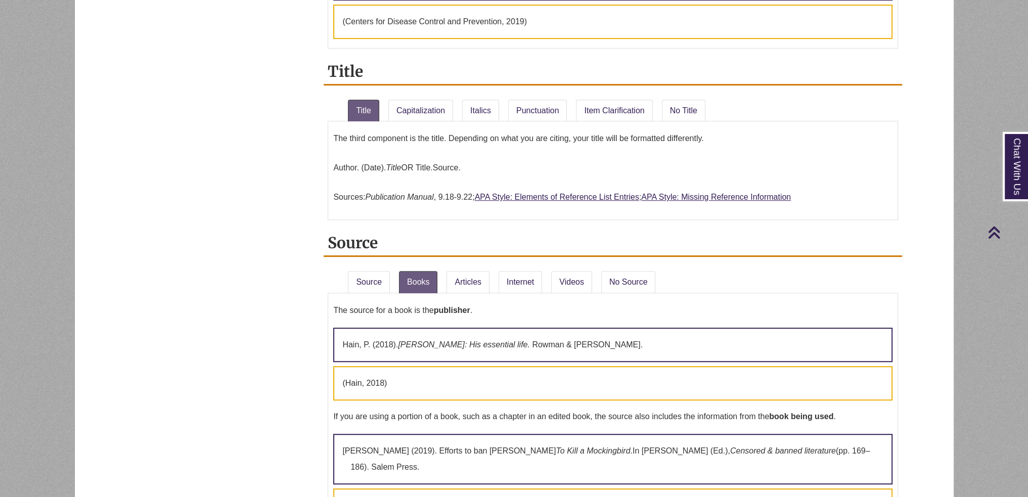
drag, startPoint x: 253, startPoint y: 346, endPoint x: 186, endPoint y: 303, distance: 79.4
click at [186, 303] on div "Home What's New in the 7th Edition? Paper Formatting In-Text Citations Referenc…" at bounding box center [513, 6] width 791 height 1073
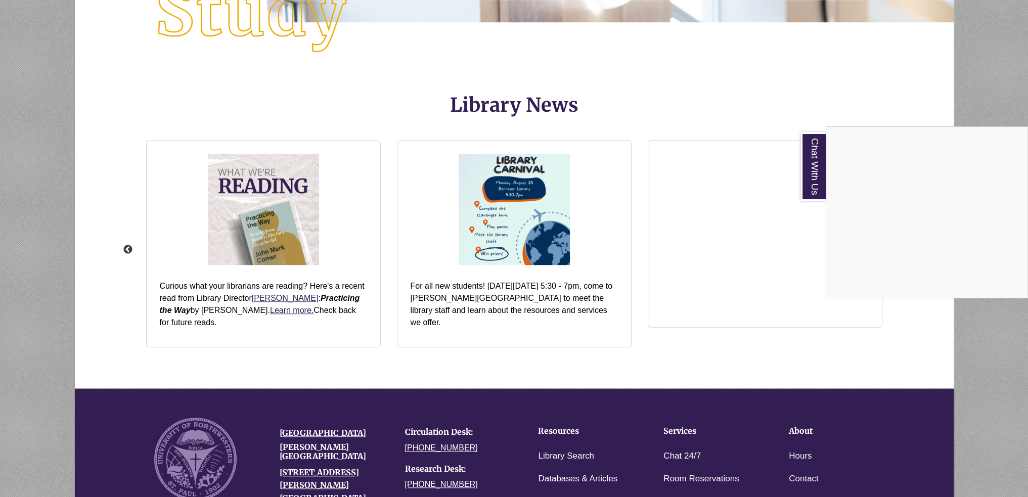
scroll to position [1307, 0]
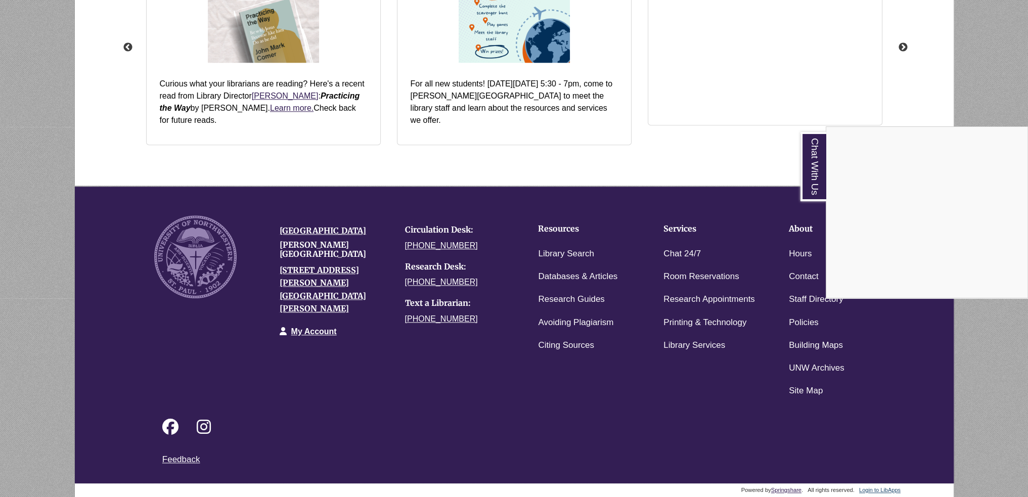
click at [699, 296] on div "Chat With Us" at bounding box center [514, 248] width 1028 height 497
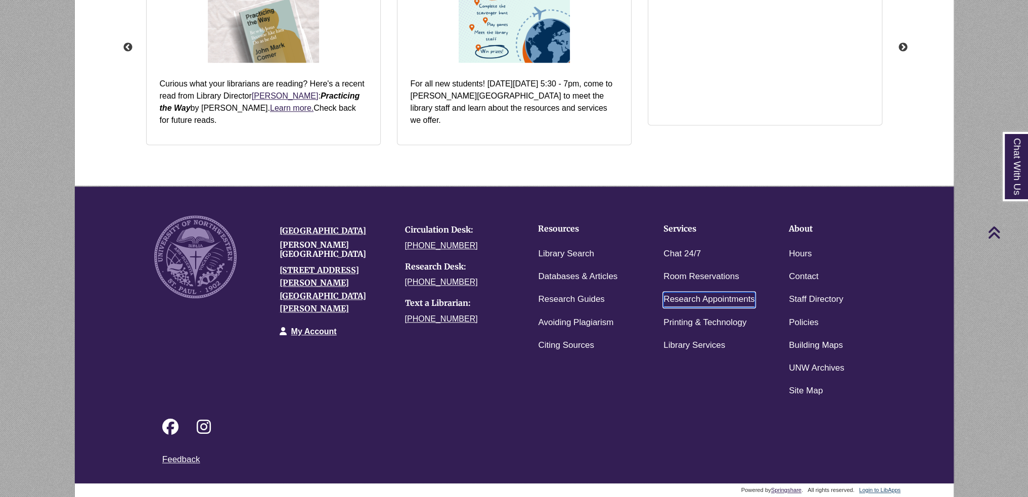
click at [699, 296] on link "Research Appointments" at bounding box center [709, 299] width 92 height 15
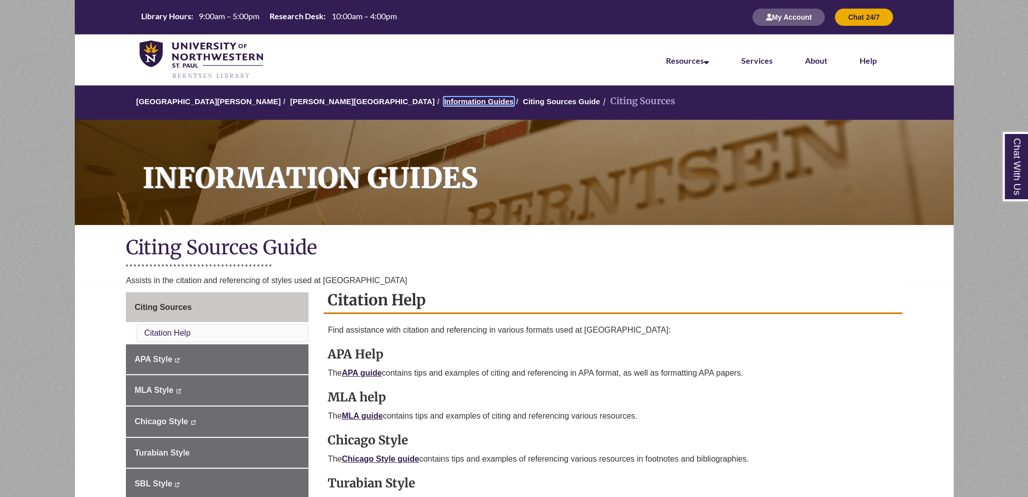
click at [444, 100] on link "Information Guides" at bounding box center [479, 101] width 70 height 9
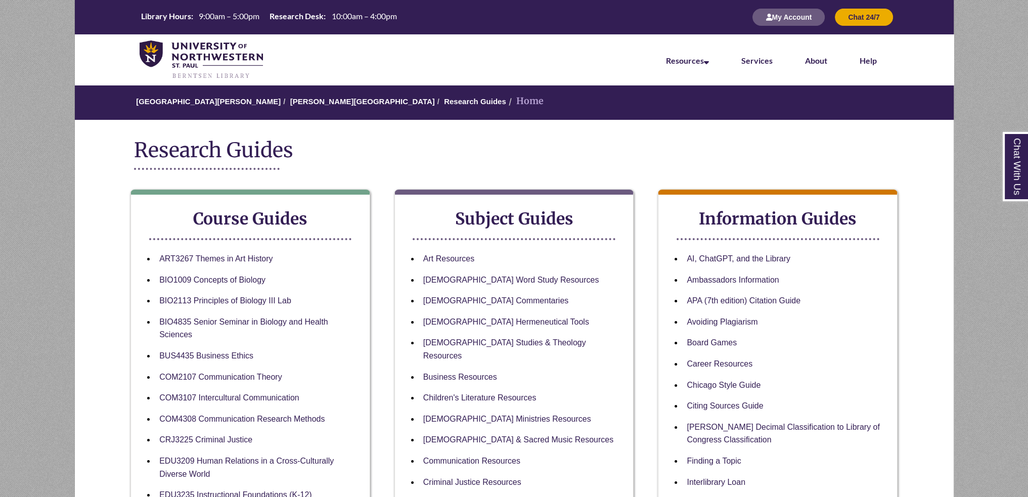
click at [214, 367] on li "COM2107 Communication Theory" at bounding box center [258, 377] width 206 height 21
click at [216, 356] on link "BUS4435 Business Ethics" at bounding box center [206, 356] width 94 height 10
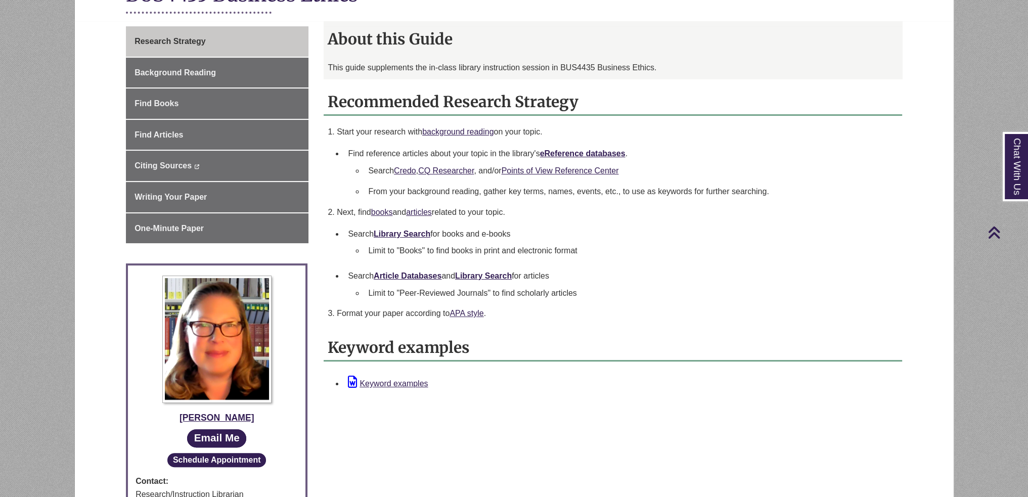
scroll to position [455, 0]
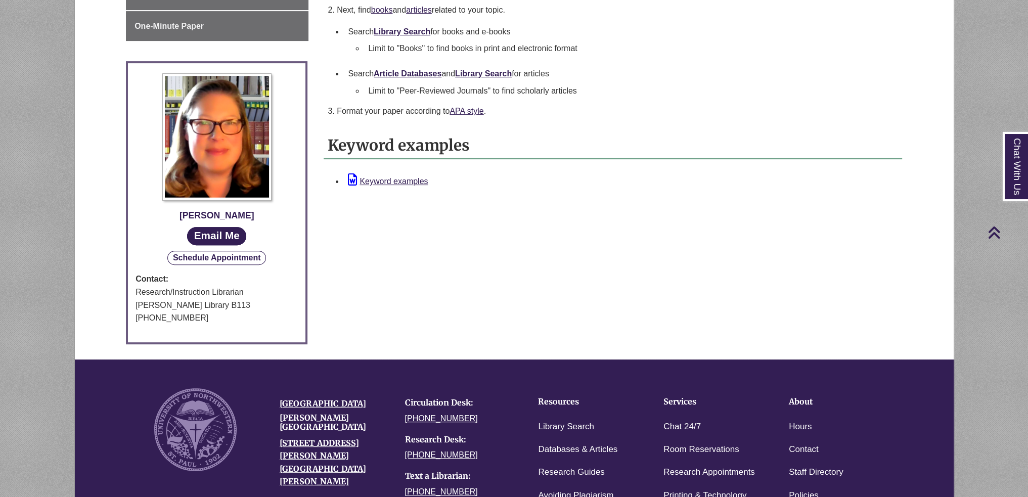
click at [252, 261] on button "Schedule Appointment" at bounding box center [216, 258] width 99 height 14
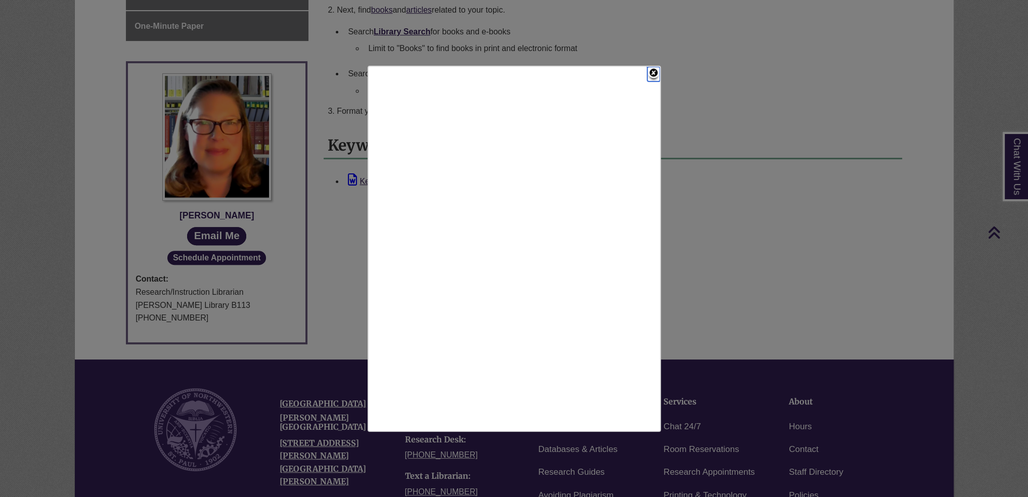
click at [653, 72] on link "Close" at bounding box center [653, 74] width 13 height 15
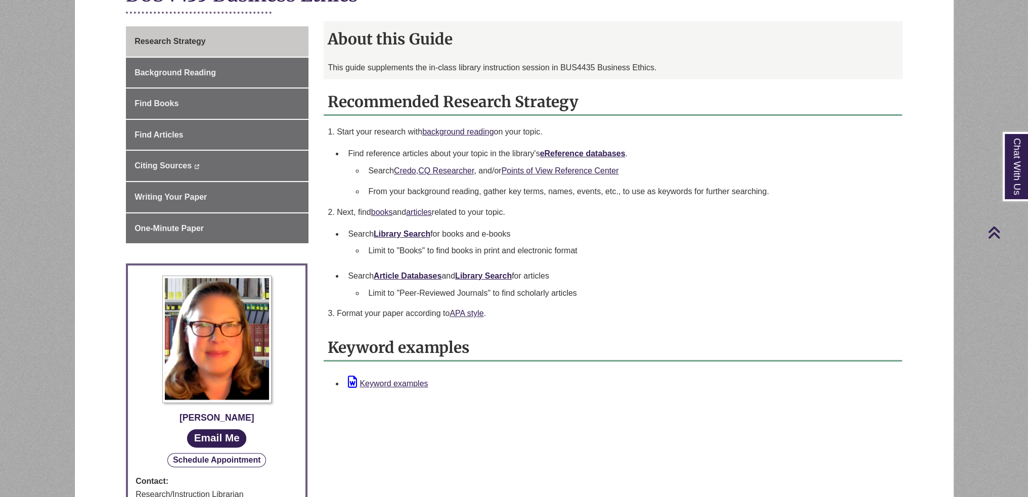
scroll to position [51, 0]
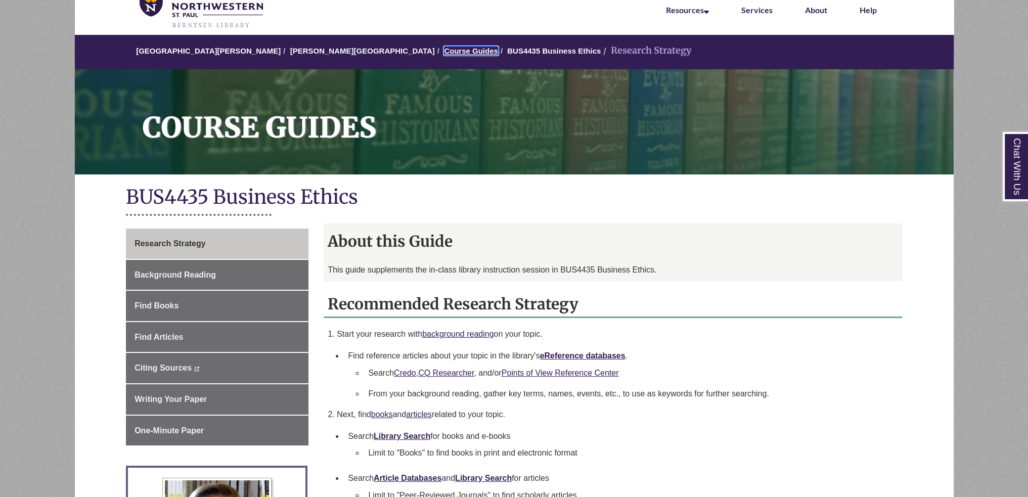
click at [444, 50] on link "Course Guides" at bounding box center [471, 51] width 54 height 9
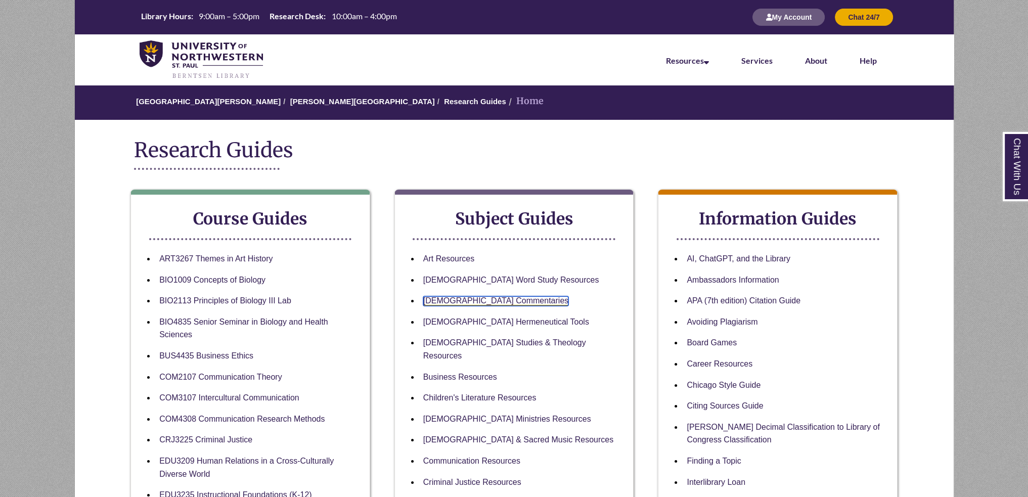
click at [471, 296] on link "[DEMOGRAPHIC_DATA] Commentaries" at bounding box center [495, 301] width 145 height 10
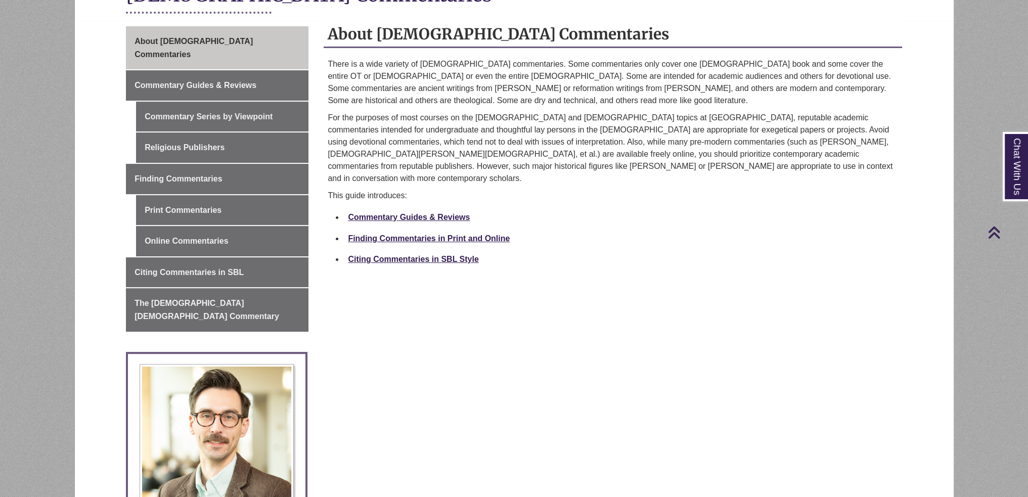
scroll to position [607, 0]
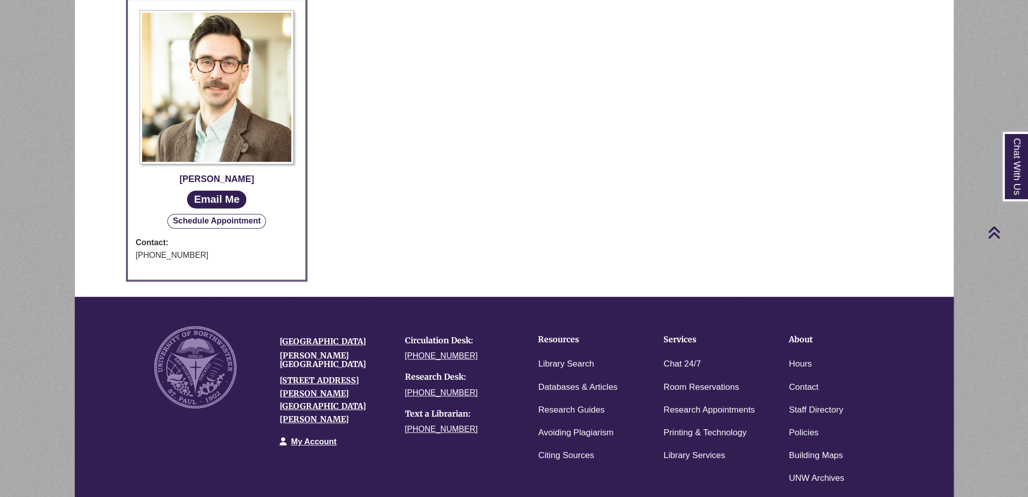
click at [214, 214] on button "Schedule Appointment" at bounding box center [216, 221] width 99 height 14
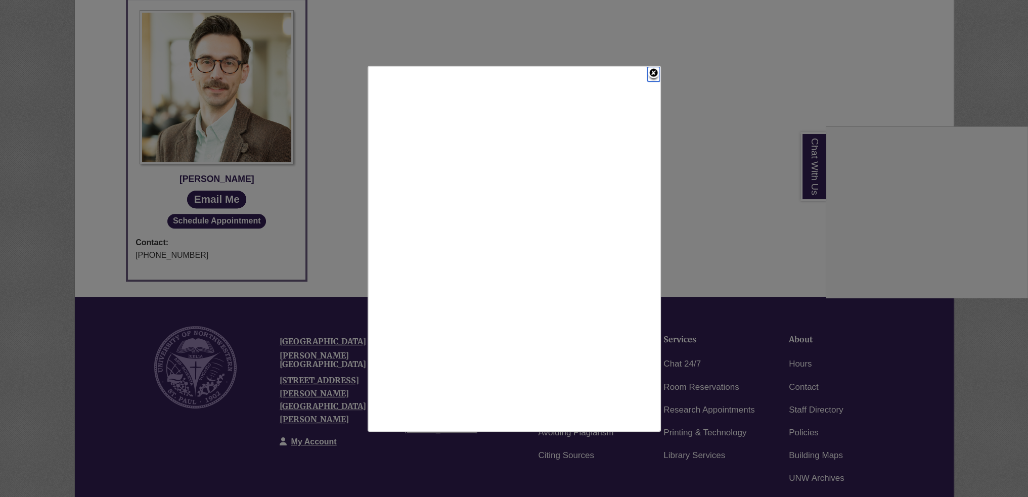
click at [653, 72] on link "Close" at bounding box center [653, 74] width 13 height 15
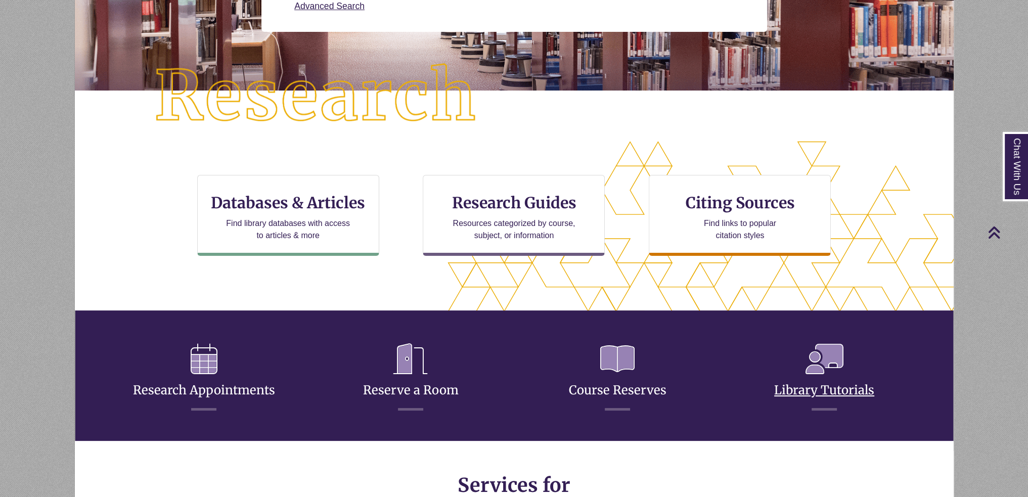
scroll to position [253, 0]
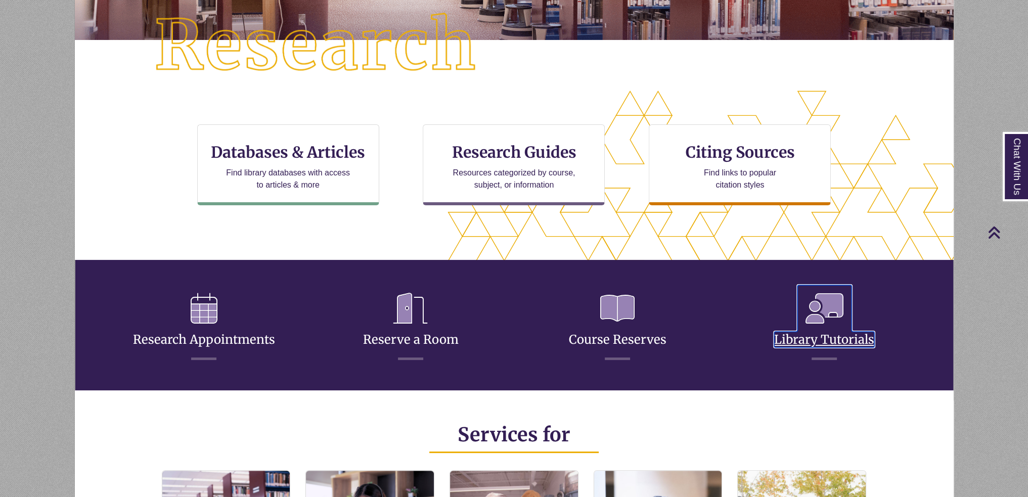
click at [829, 307] on icon at bounding box center [825, 308] width 54 height 47
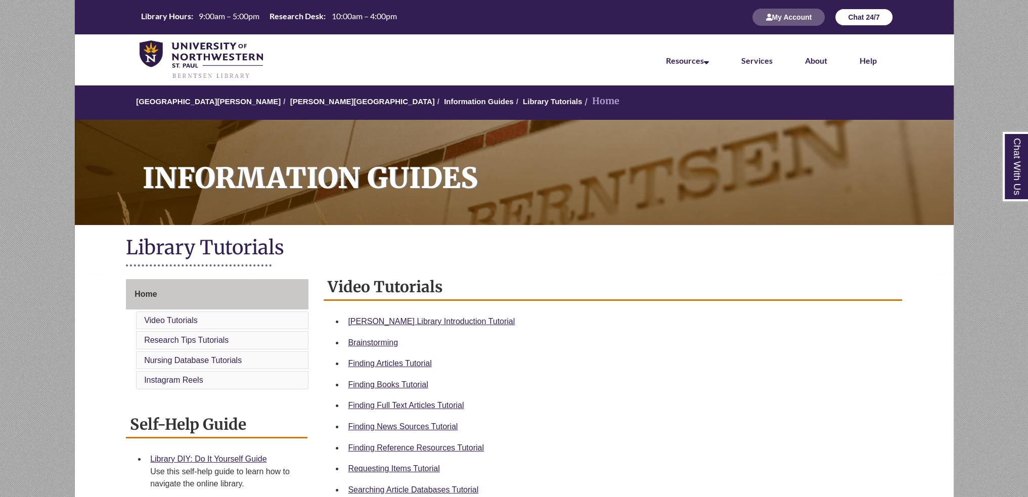
click at [866, 22] on button "Chat 24/7" at bounding box center [864, 17] width 58 height 17
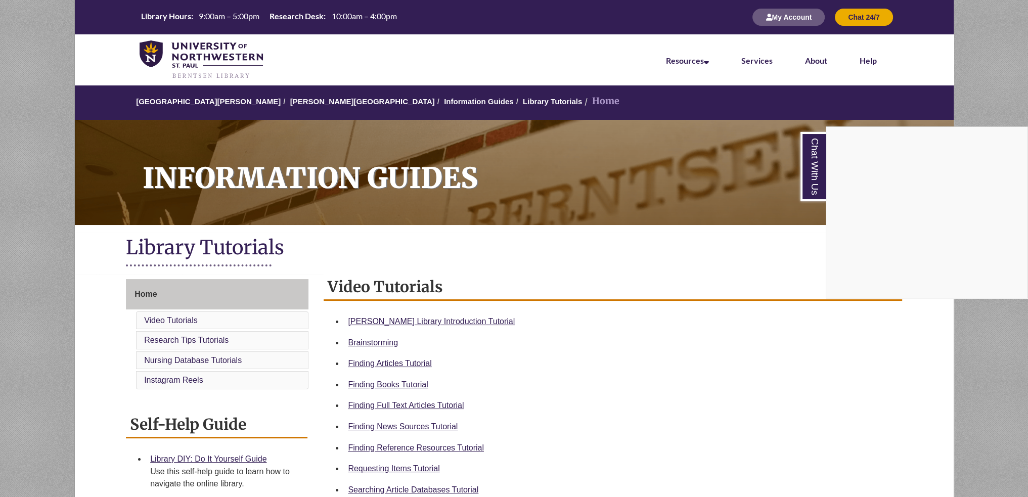
click at [856, 18] on div "Chat With Us" at bounding box center [514, 248] width 1028 height 497
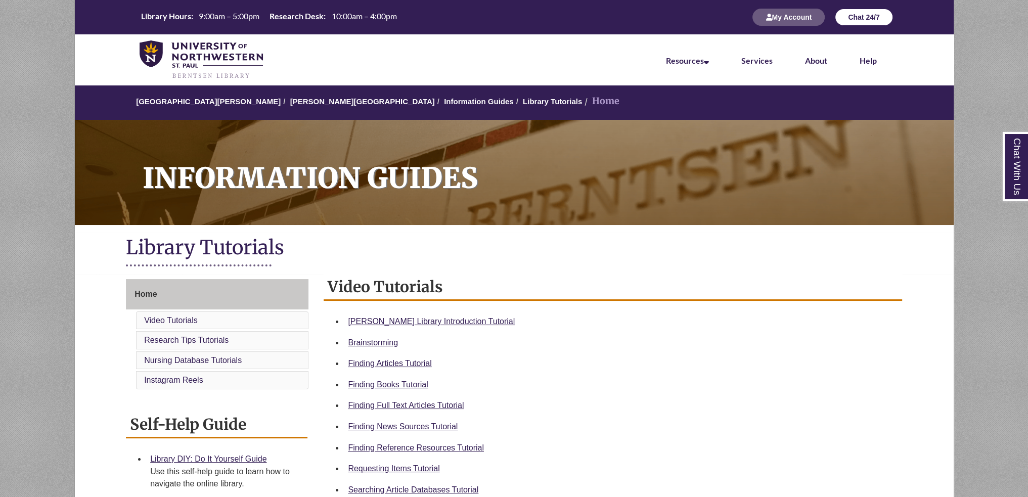
click at [862, 20] on button "Chat 24/7" at bounding box center [864, 17] width 58 height 17
